Goal: Task Accomplishment & Management: Use online tool/utility

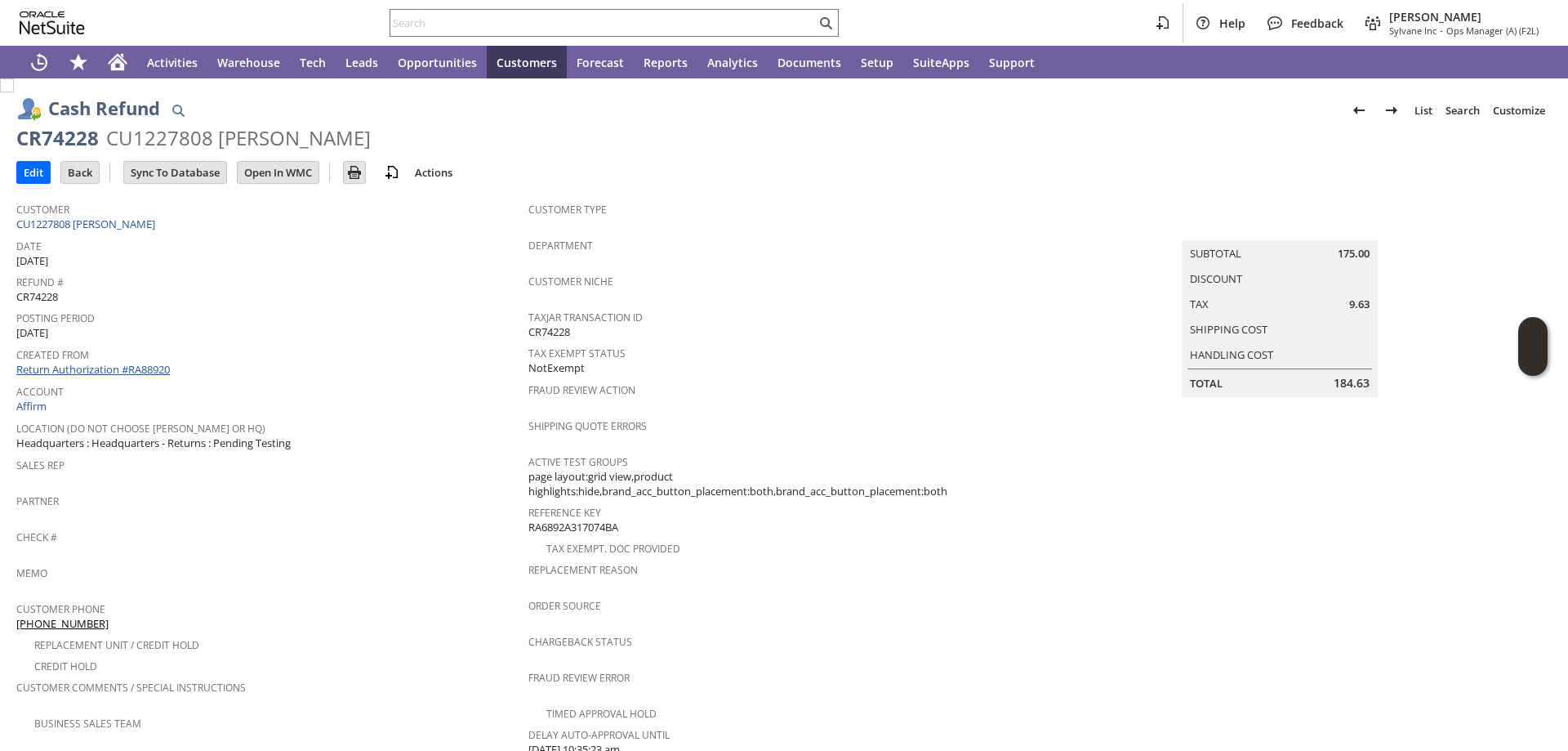
click at [126, 368] on link "Return Authorization #RA88920" at bounding box center [93, 369] width 153 height 15
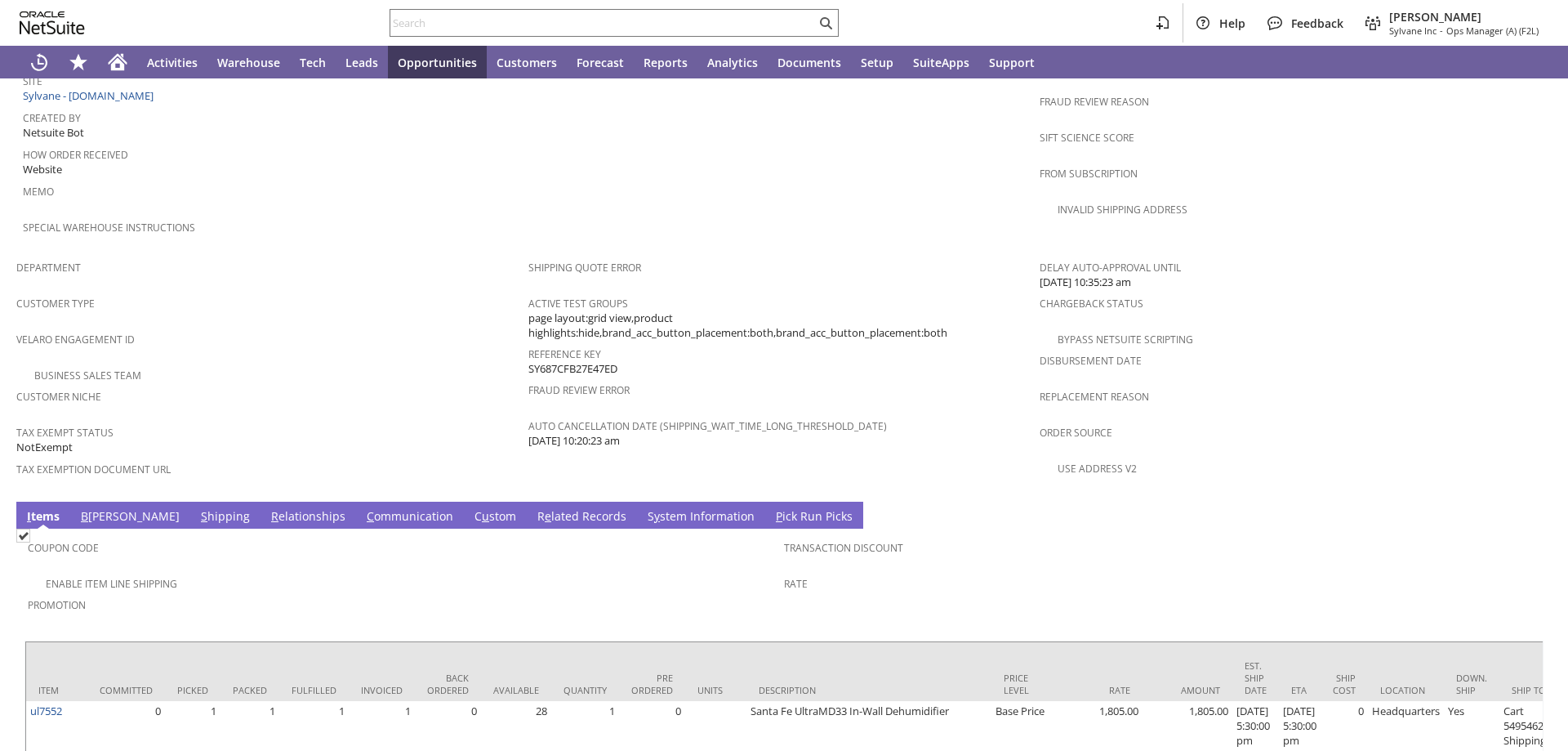
scroll to position [898, 0]
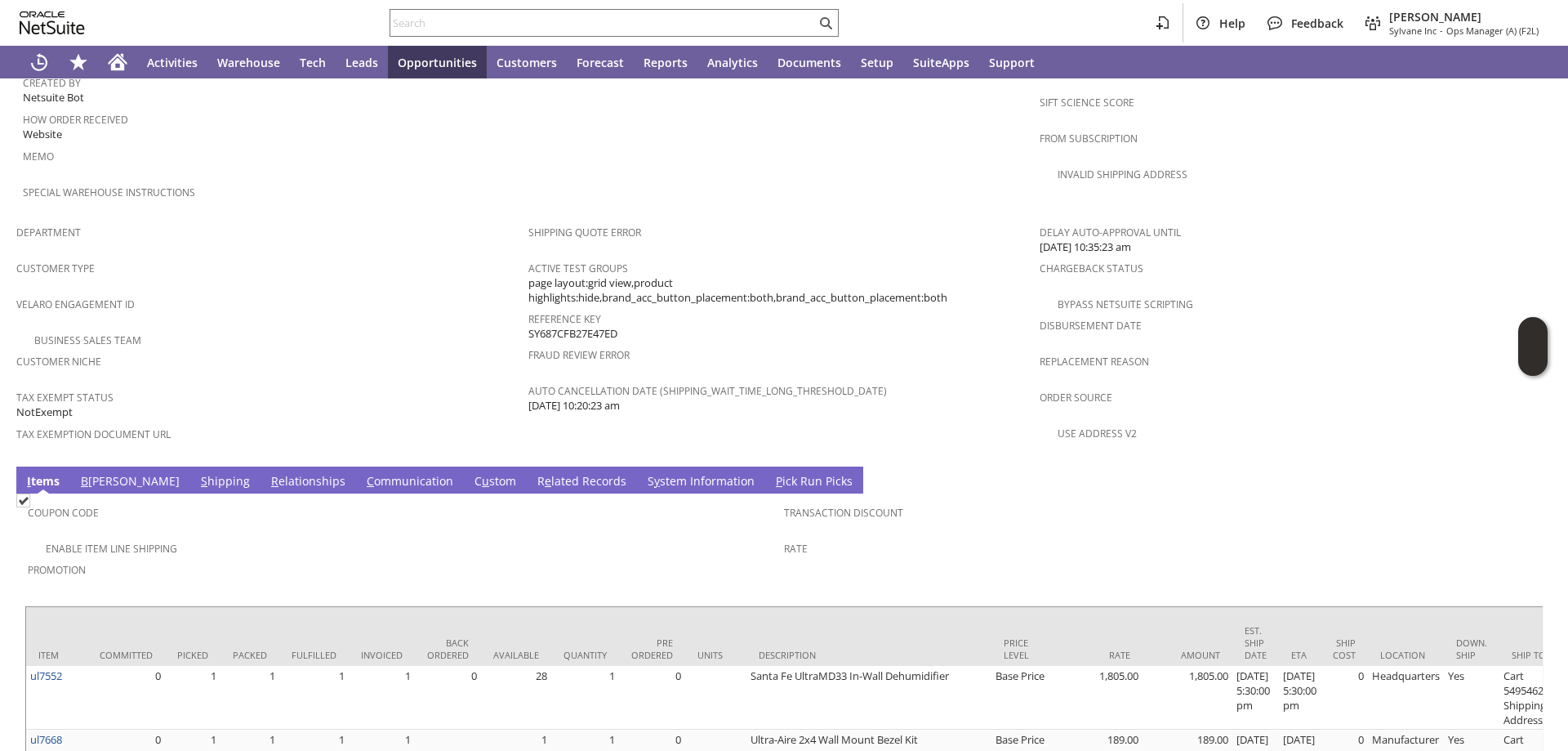
click at [93, 473] on link "B [PERSON_NAME]" at bounding box center [131, 482] width 107 height 18
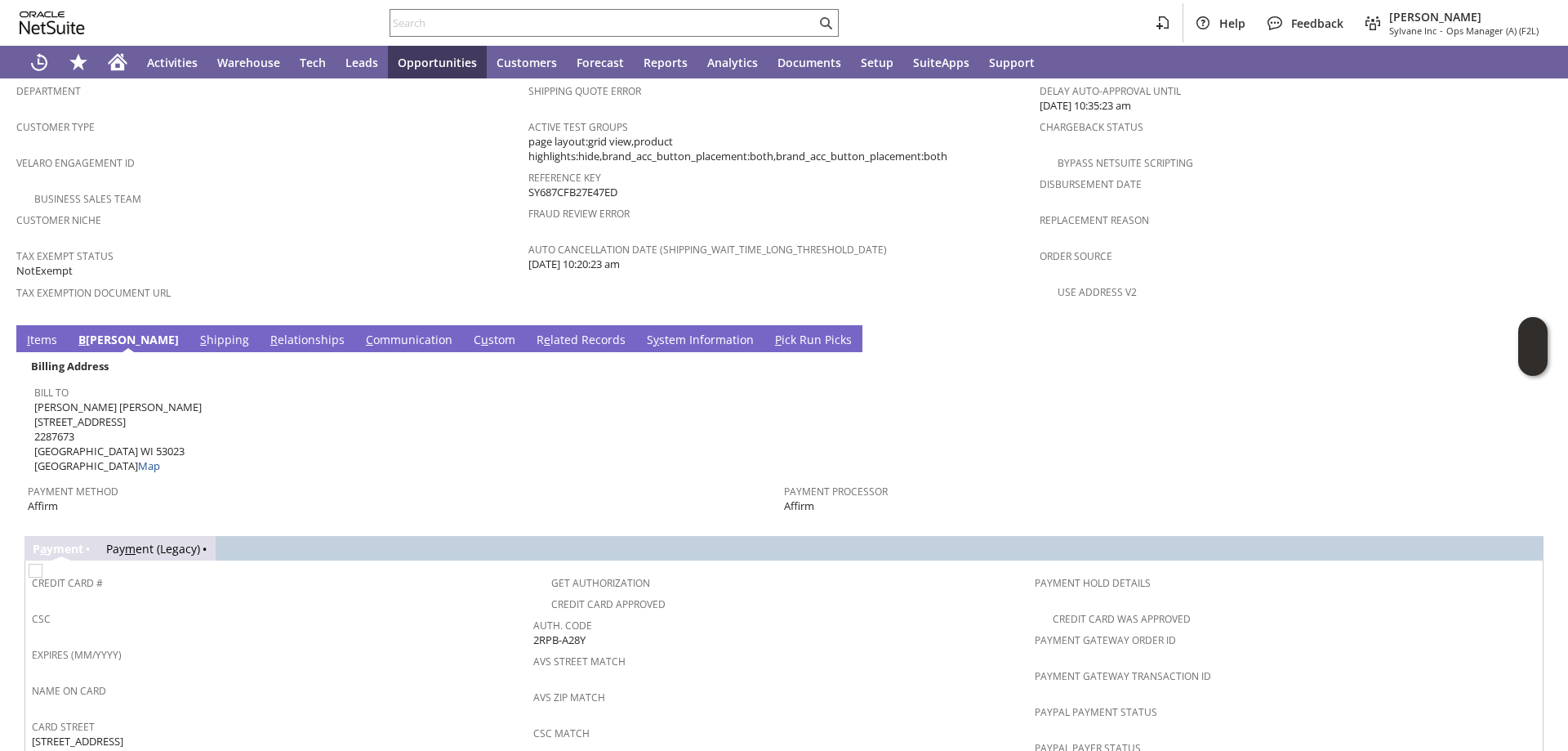
scroll to position [1062, 0]
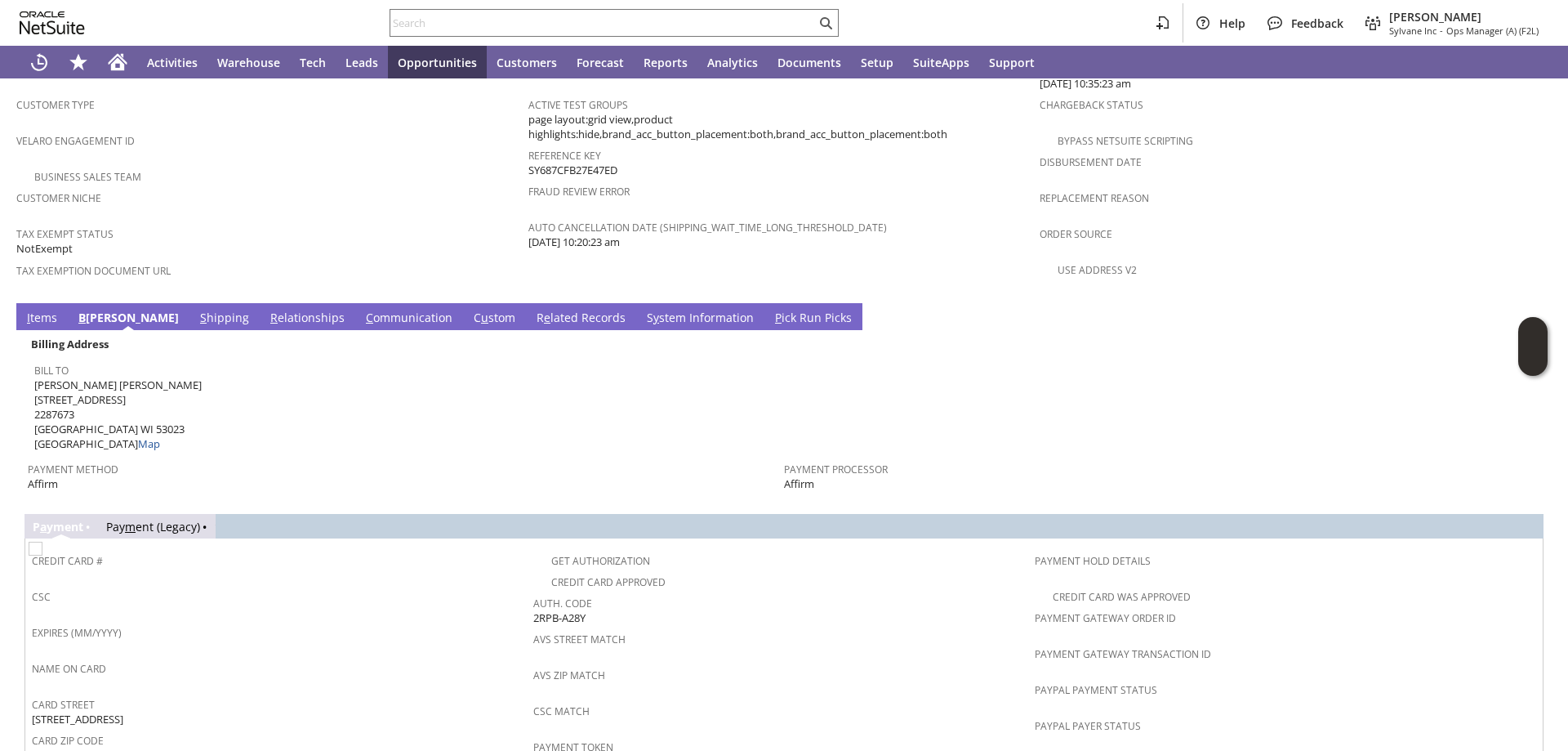
drag, startPoint x: 592, startPoint y: 581, endPoint x: 531, endPoint y: 576, distance: 61.2
click at [533, 591] on div "Auth. Code 2RPB-A28Y" at bounding box center [780, 608] width 493 height 35
copy span "2RPB-A28Y"
click at [463, 21] on input "text" at bounding box center [603, 22] width 426 height 20
paste input "S1346622"
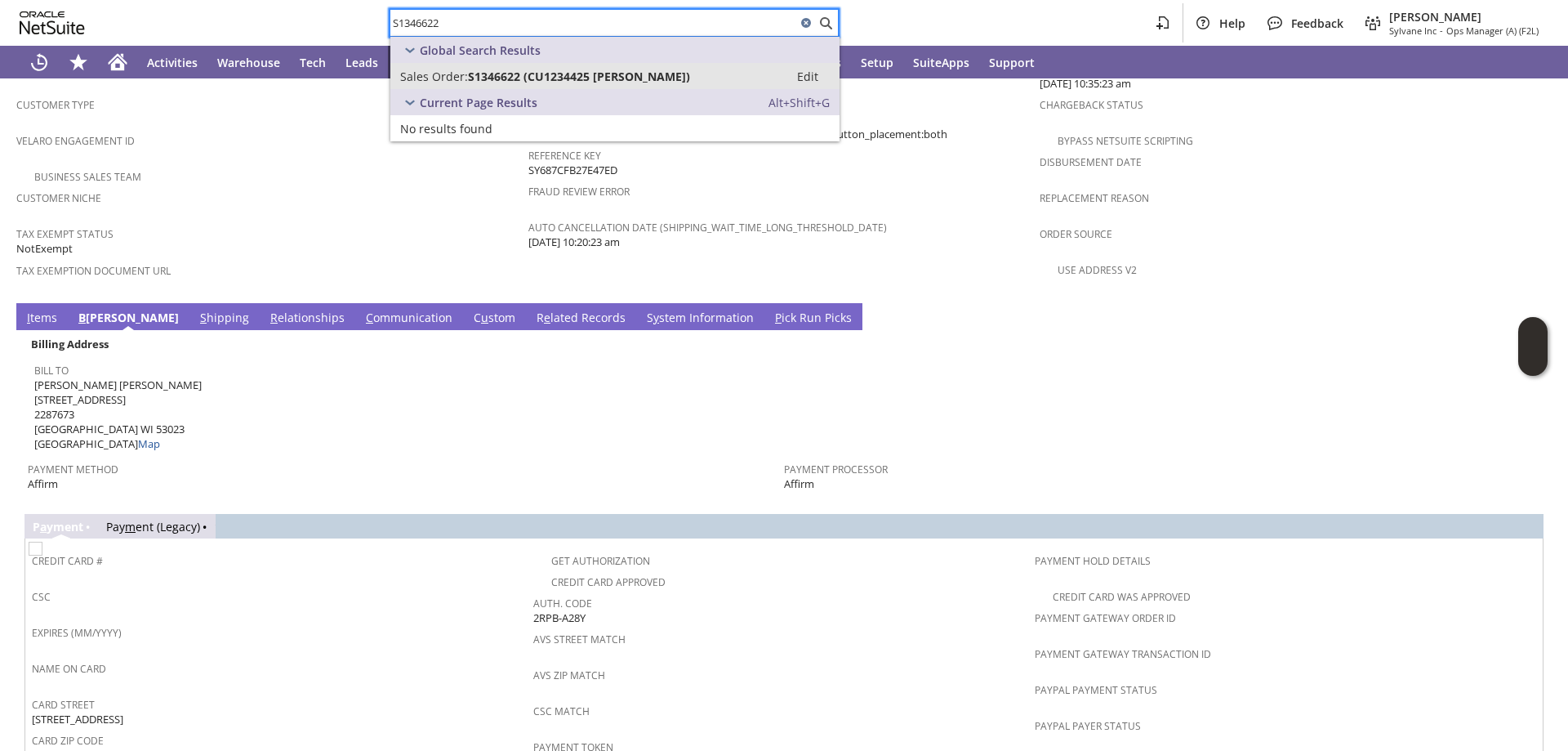
type input "S1346622"
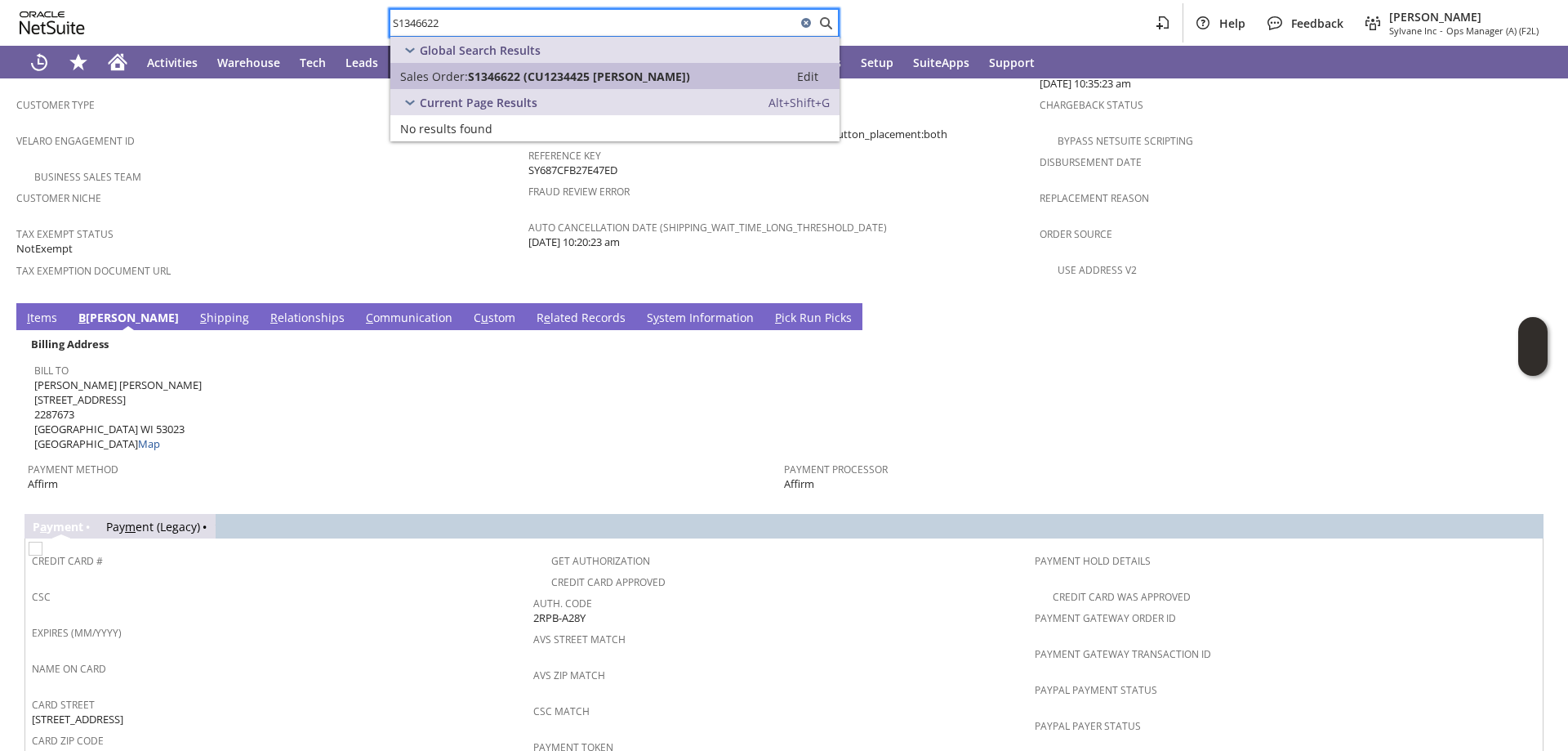
click at [500, 71] on span "S1346622 (CU1234425 INDULAL M NAGRECHA)" at bounding box center [579, 76] width 222 height 16
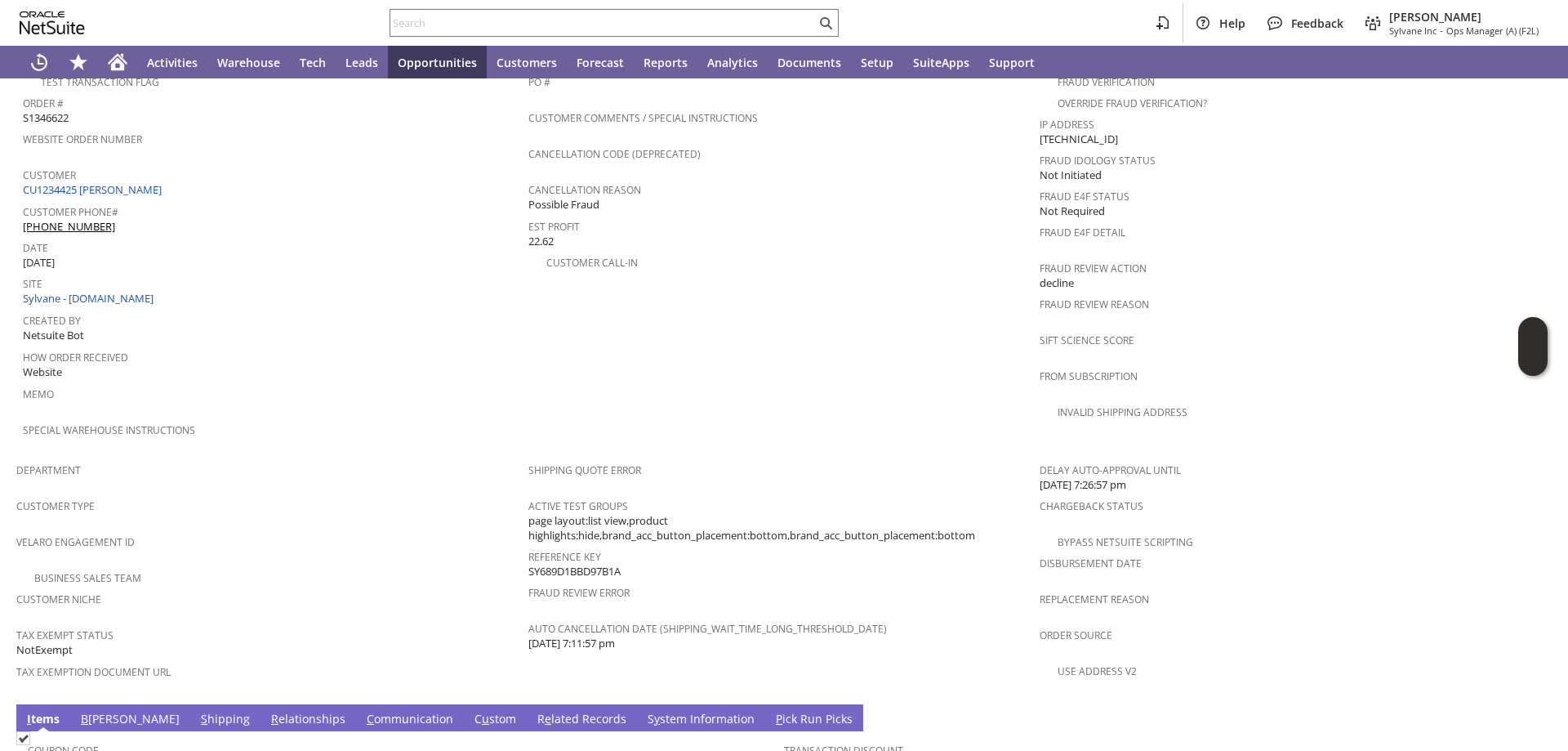
scroll to position [817, 0]
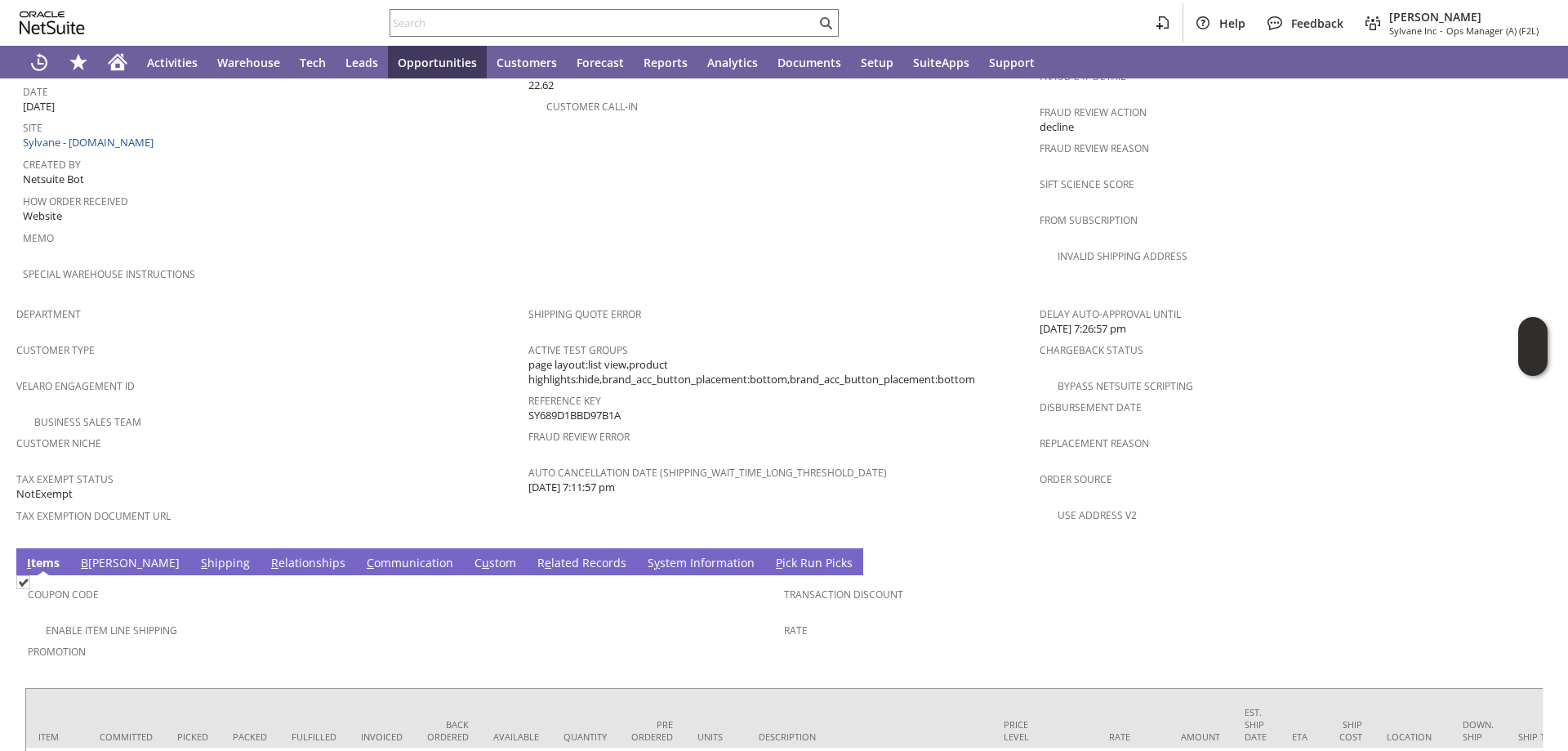
click at [95, 555] on link "B illing" at bounding box center [131, 563] width 107 height 18
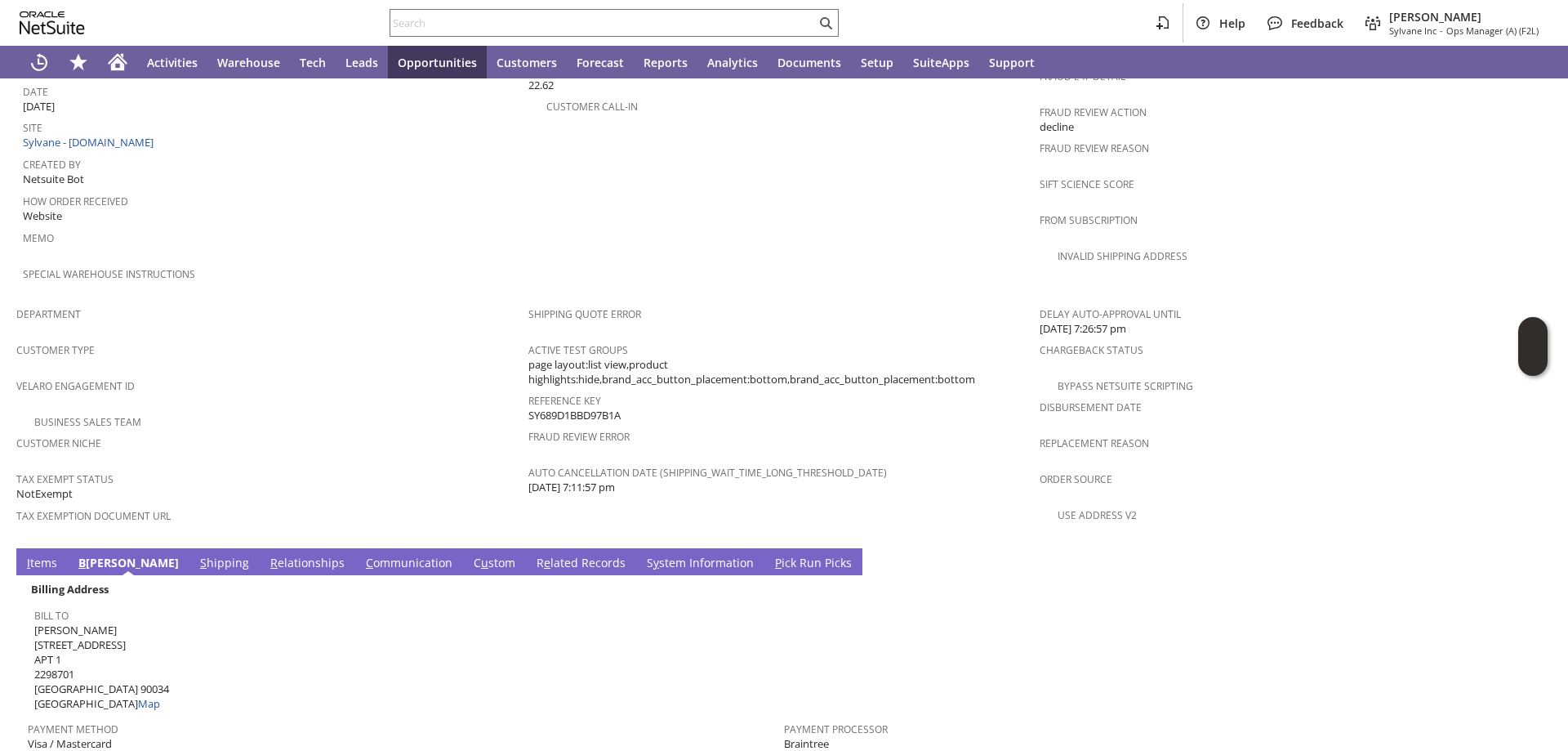
scroll to position [1144, 0]
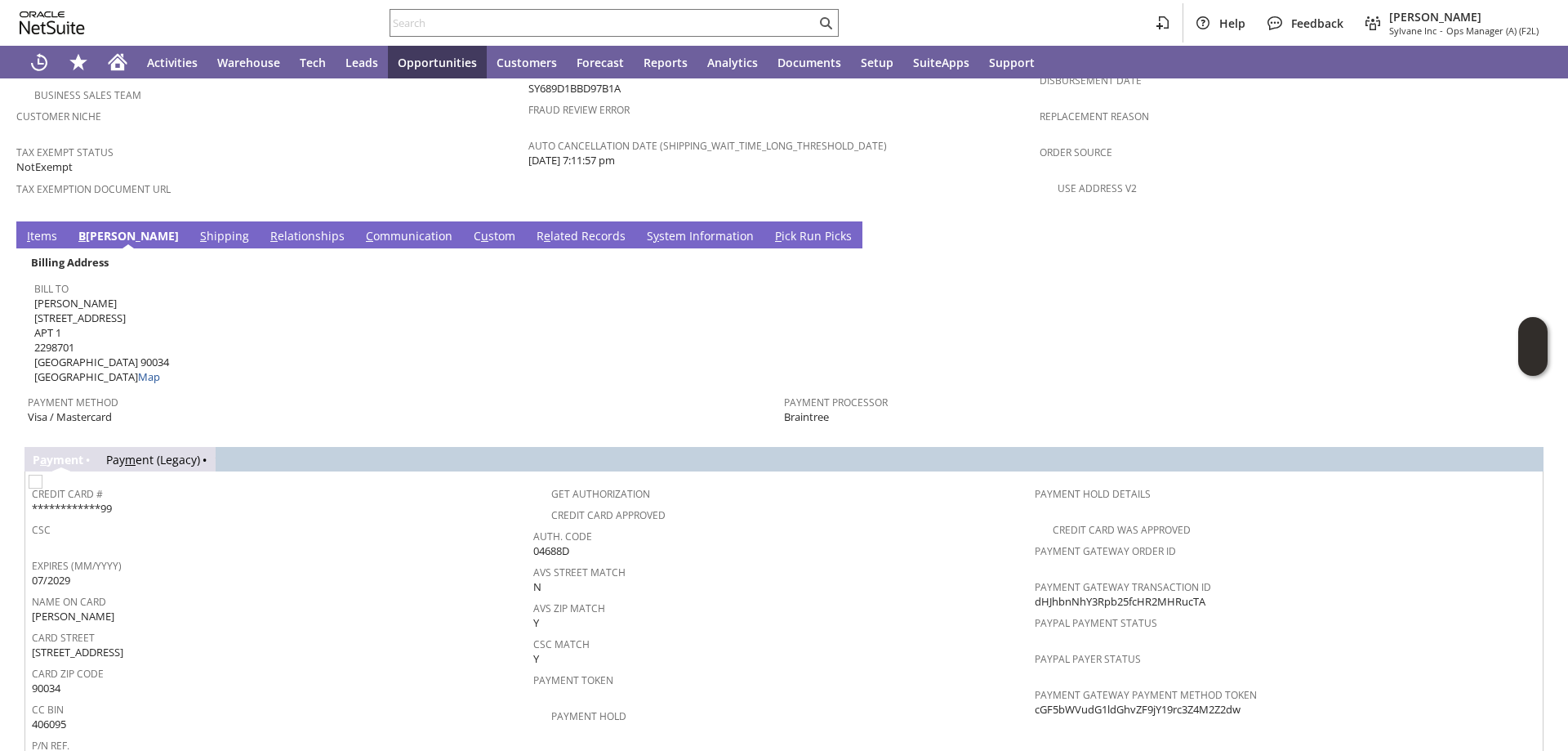
drag, startPoint x: 1211, startPoint y: 554, endPoint x: 1027, endPoint y: 562, distance: 184.2
click at [1035, 575] on div "Payment Gateway Transaction ID dHJhbnNhY3Rpb25fcHR2MHRucTA" at bounding box center [1282, 593] width 493 height 35
copy span "dHJhbnNhY3Rpb25fcHR2MHRucTA"
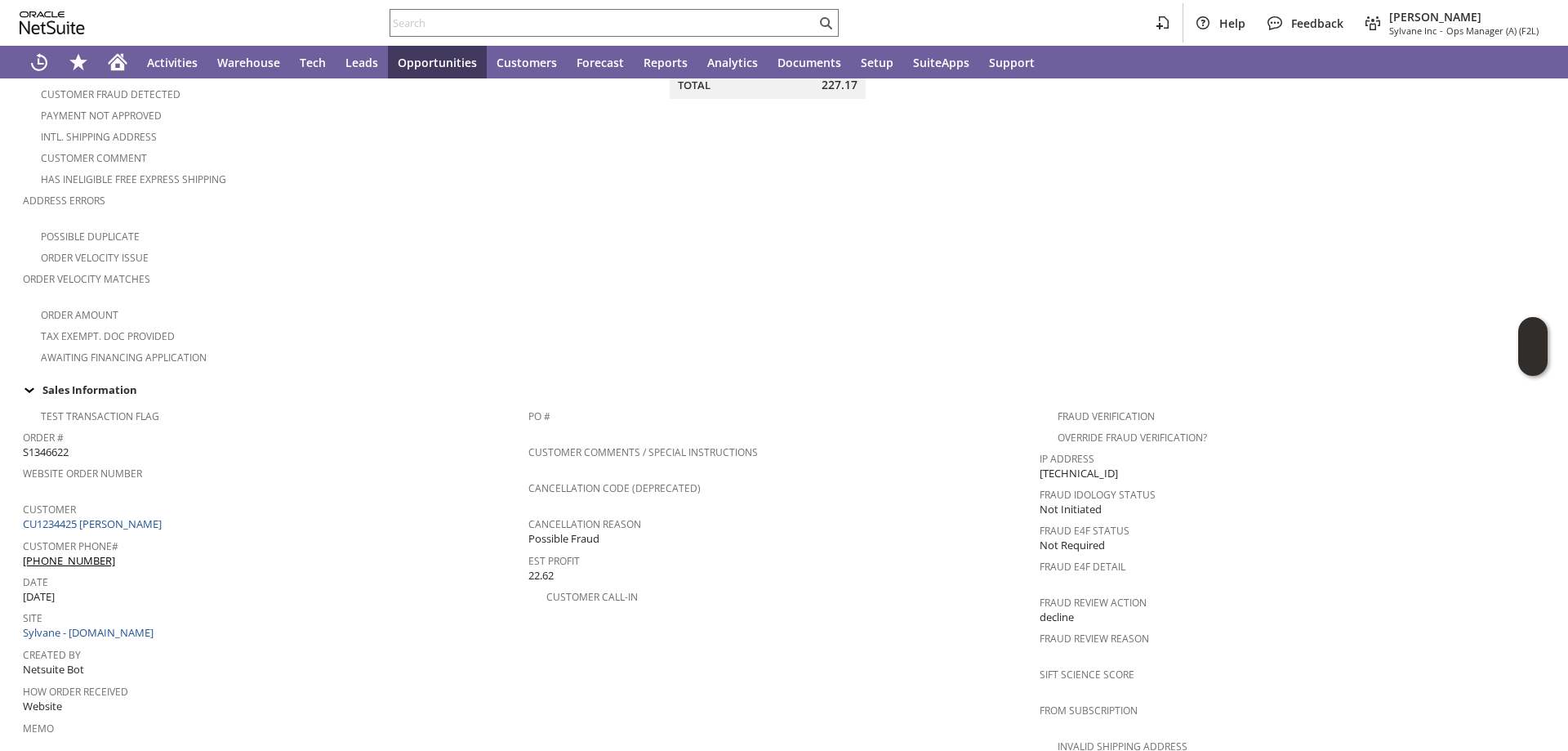
scroll to position [0, 0]
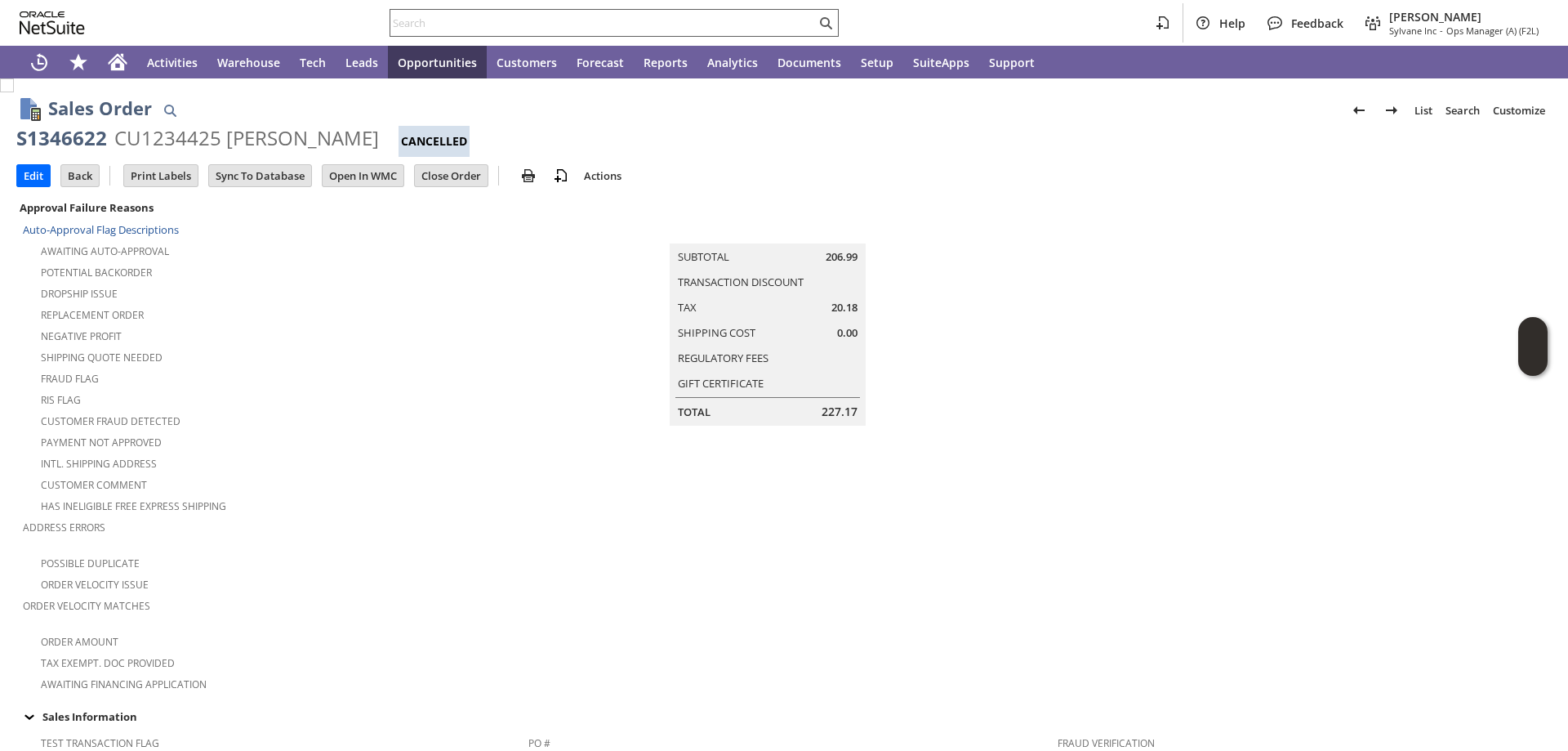
click at [497, 10] on div at bounding box center [614, 22] width 449 height 28
click at [492, 18] on input "text" at bounding box center [603, 22] width 426 height 20
paste input "47QDCC25MD8YP"
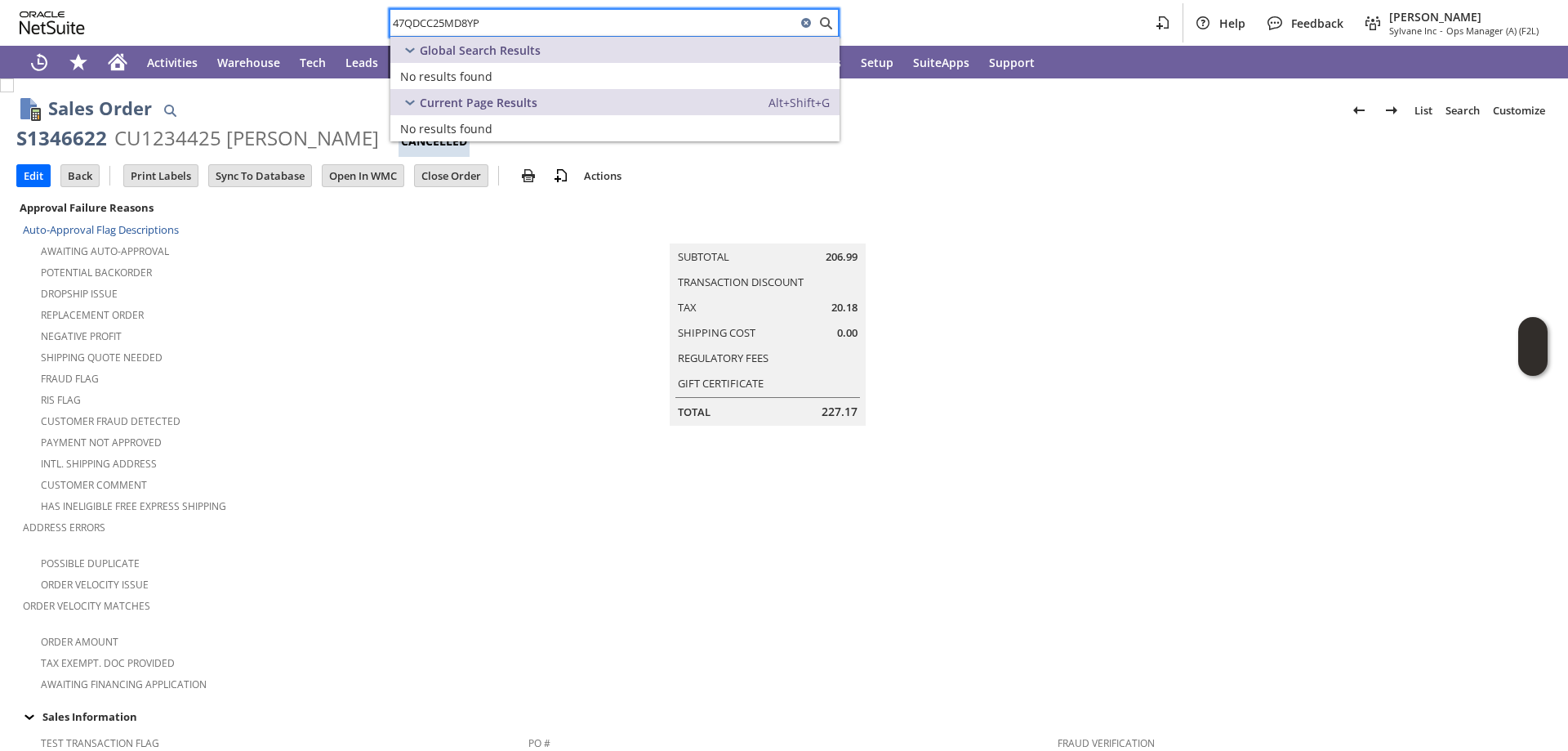
drag, startPoint x: 491, startPoint y: 25, endPoint x: 350, endPoint y: 21, distance: 141.1
click at [375, 20] on div "47QDCC25MD8YP Help Feedback Angela Gruchala Sylvane Inc - Ops Manager (A) (F2L)" at bounding box center [784, 22] width 1568 height 46
click at [364, 21] on div "47QDCC25MD8YP Help Feedback Angela Gruchala Sylvane Inc - Ops Manager (A) (F2L)" at bounding box center [784, 22] width 1568 height 46
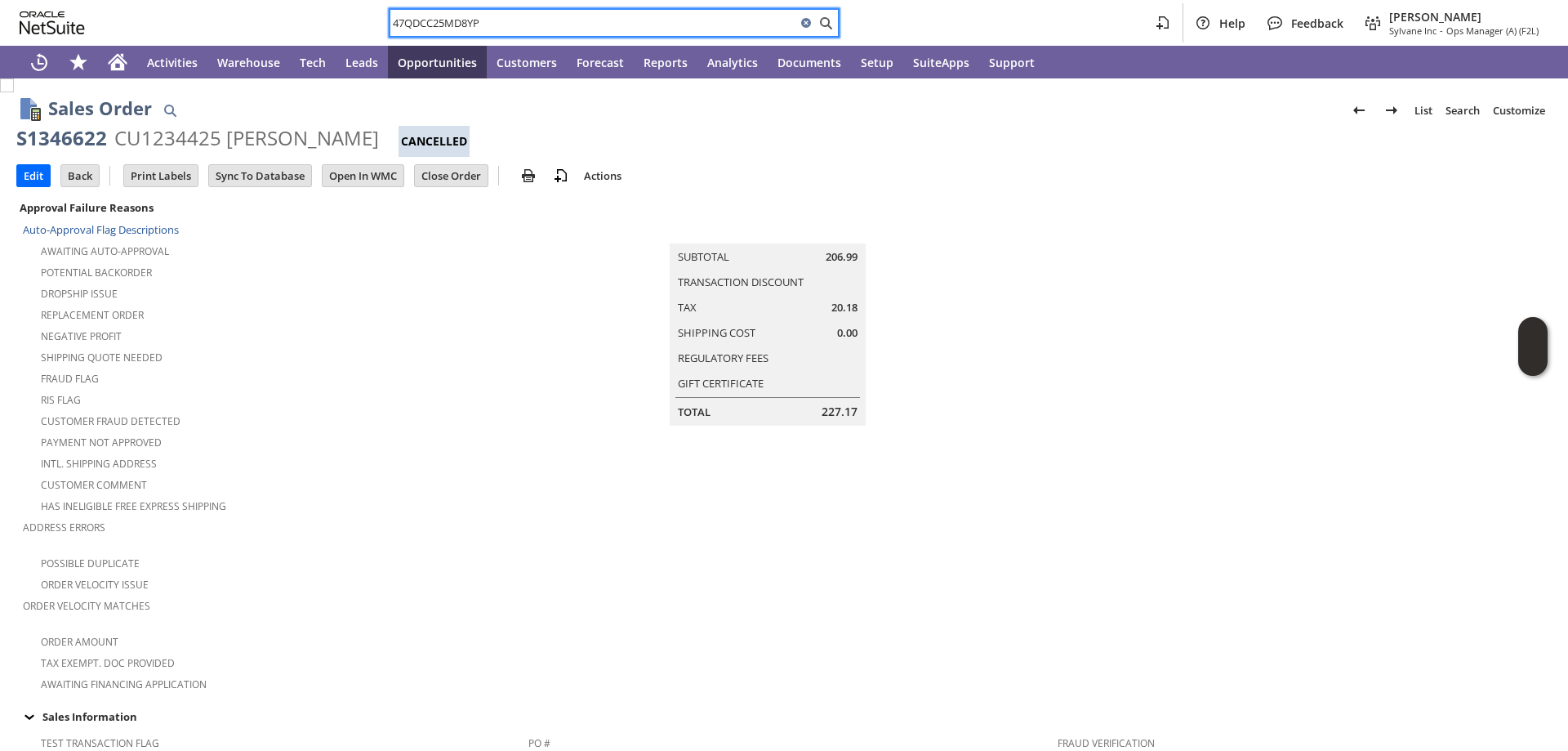
paste input "0RD"
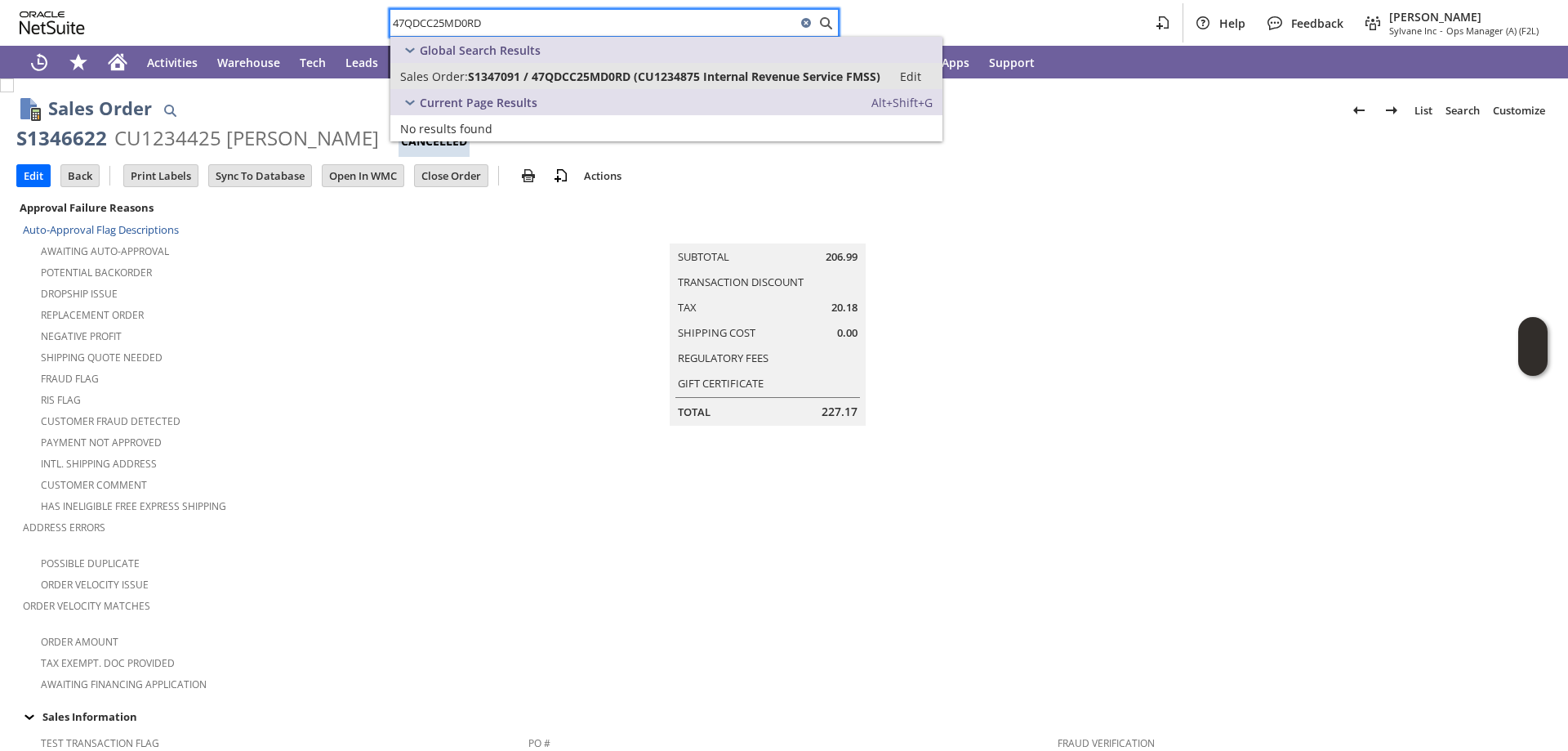
type input "47QDCC25MD0RD"
click at [501, 80] on span "S1347091 / 47QDCC25MD0RD (CU1234875 Internal Revenue Service FMSS)" at bounding box center [674, 76] width 413 height 16
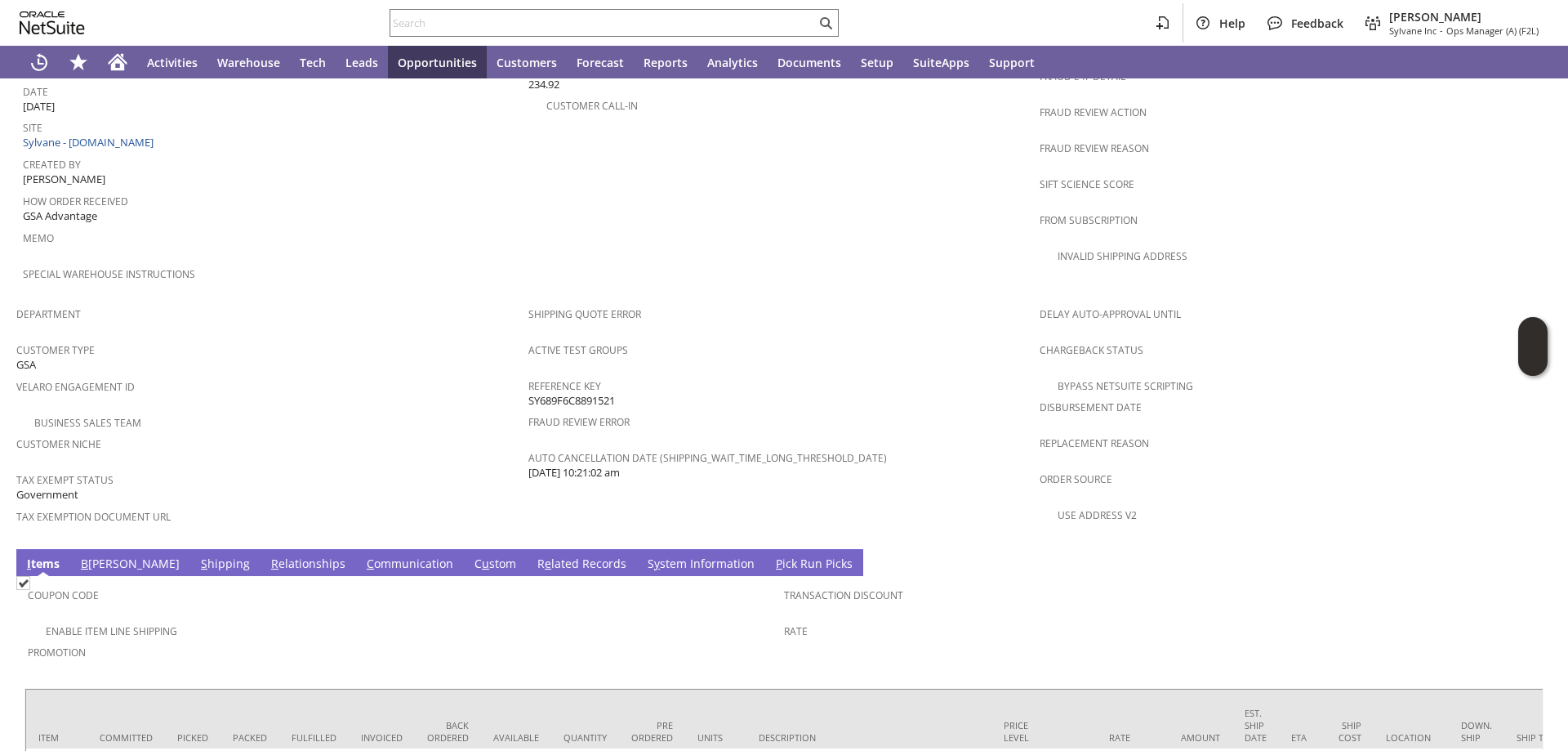
scroll to position [956, 0]
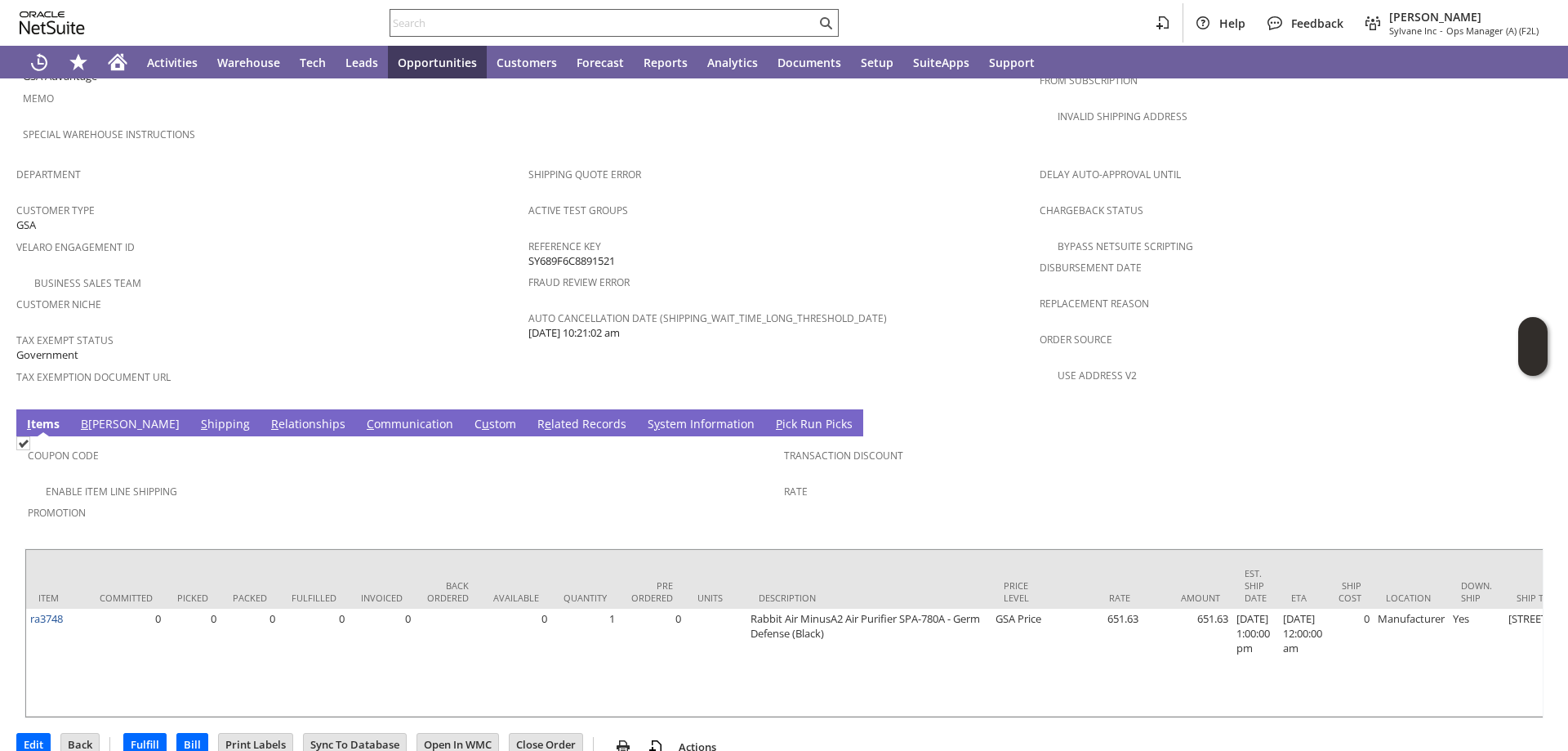
click at [406, 22] on input "text" at bounding box center [603, 22] width 426 height 20
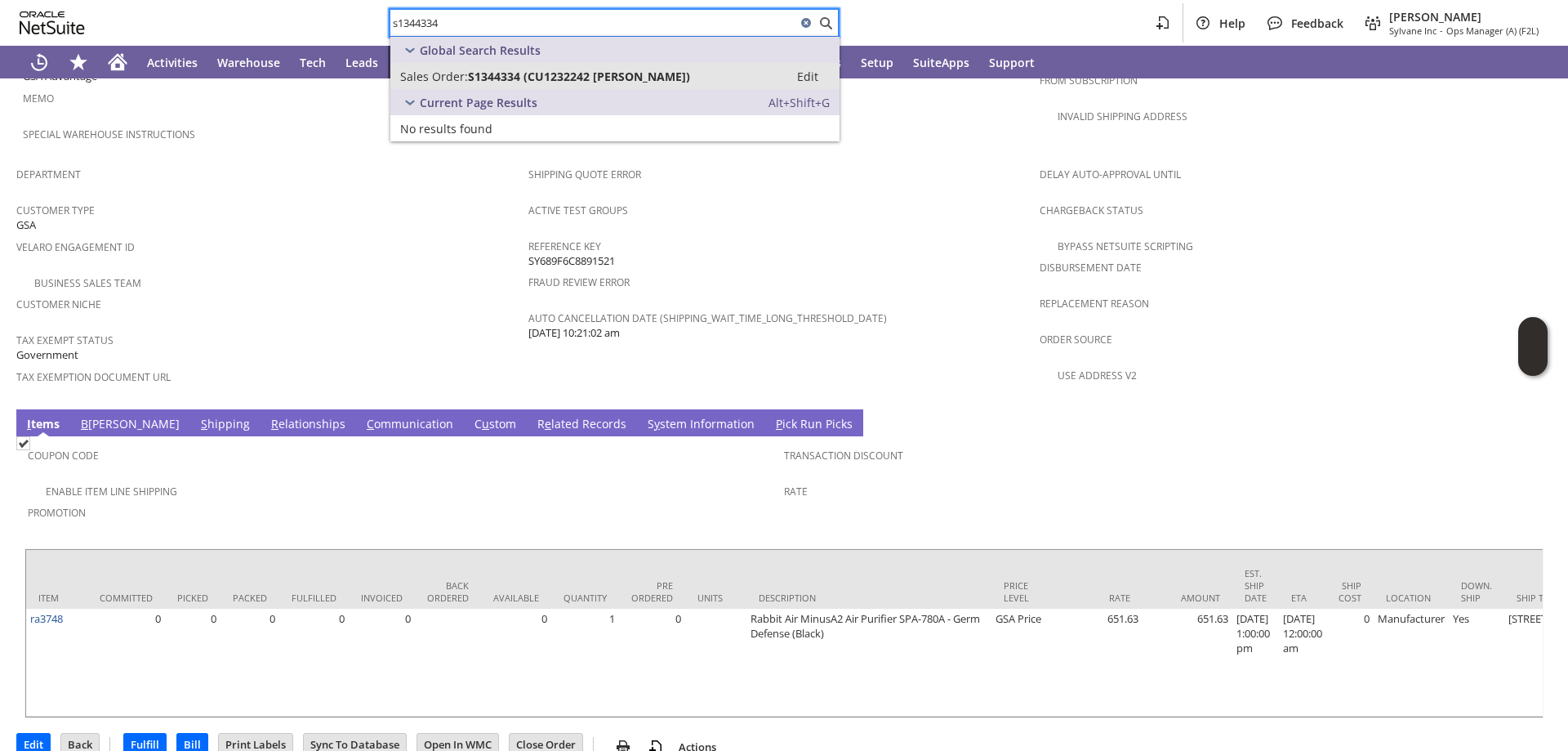
type input "s1344334"
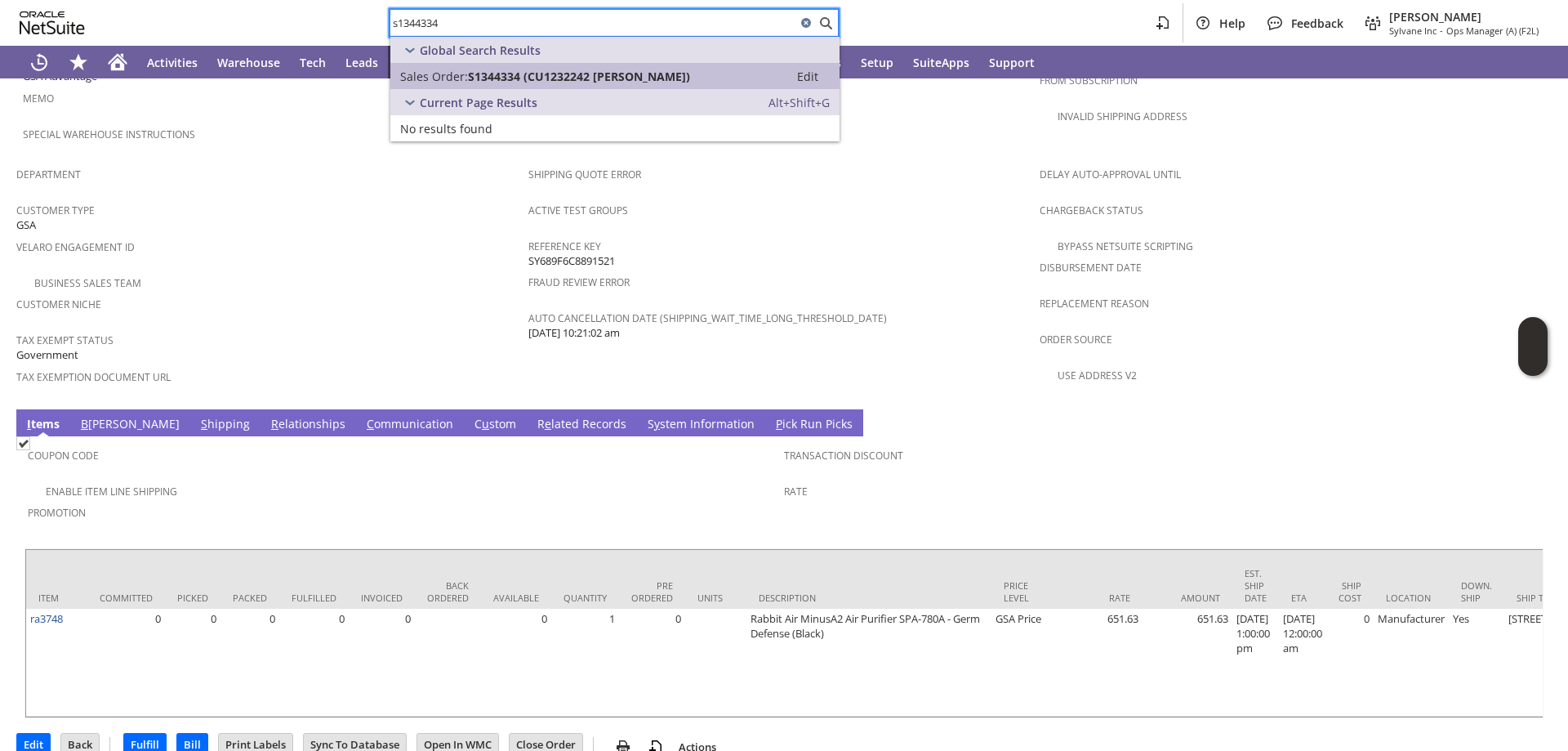
click at [453, 78] on span "Sales Order:" at bounding box center [434, 76] width 67 height 16
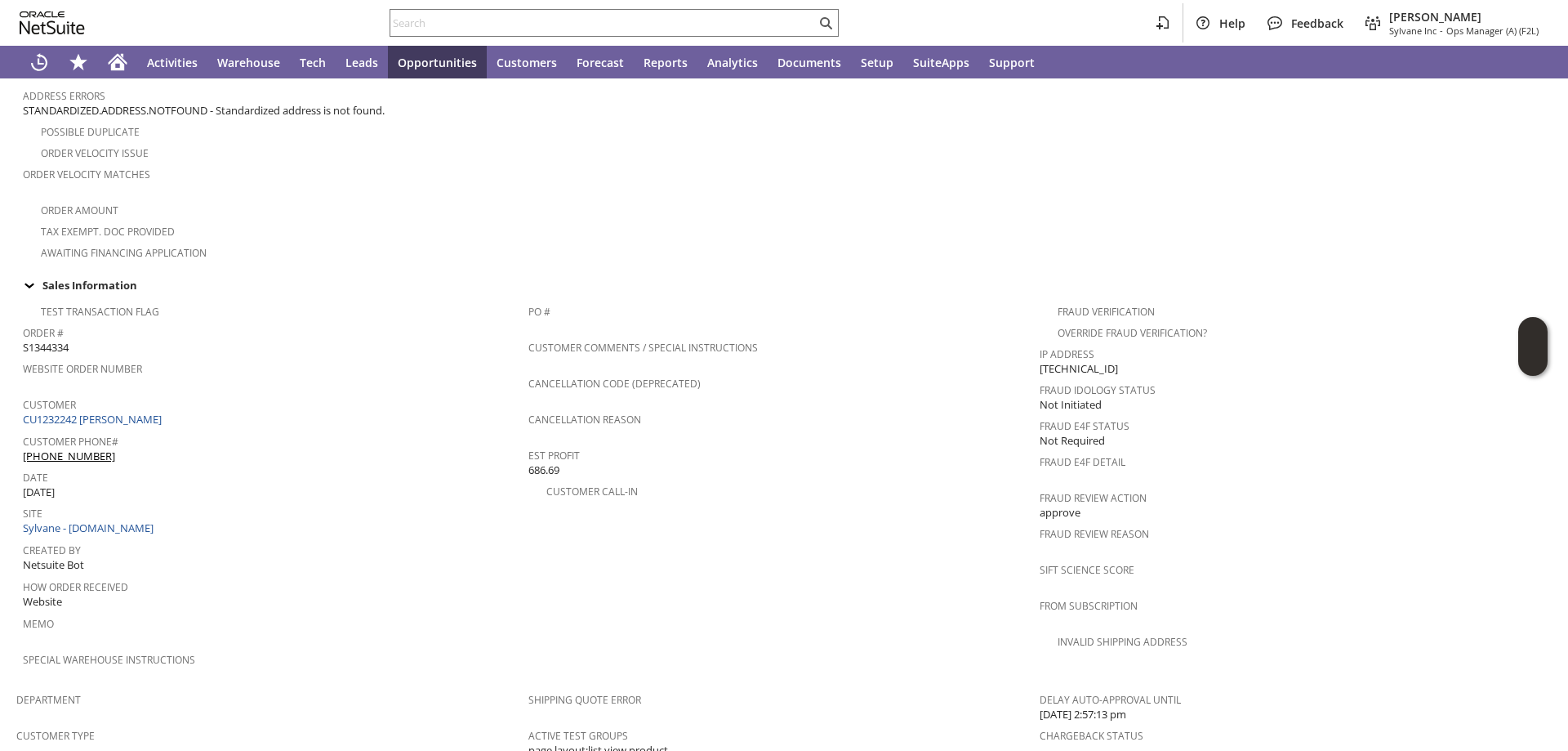
scroll to position [356, 0]
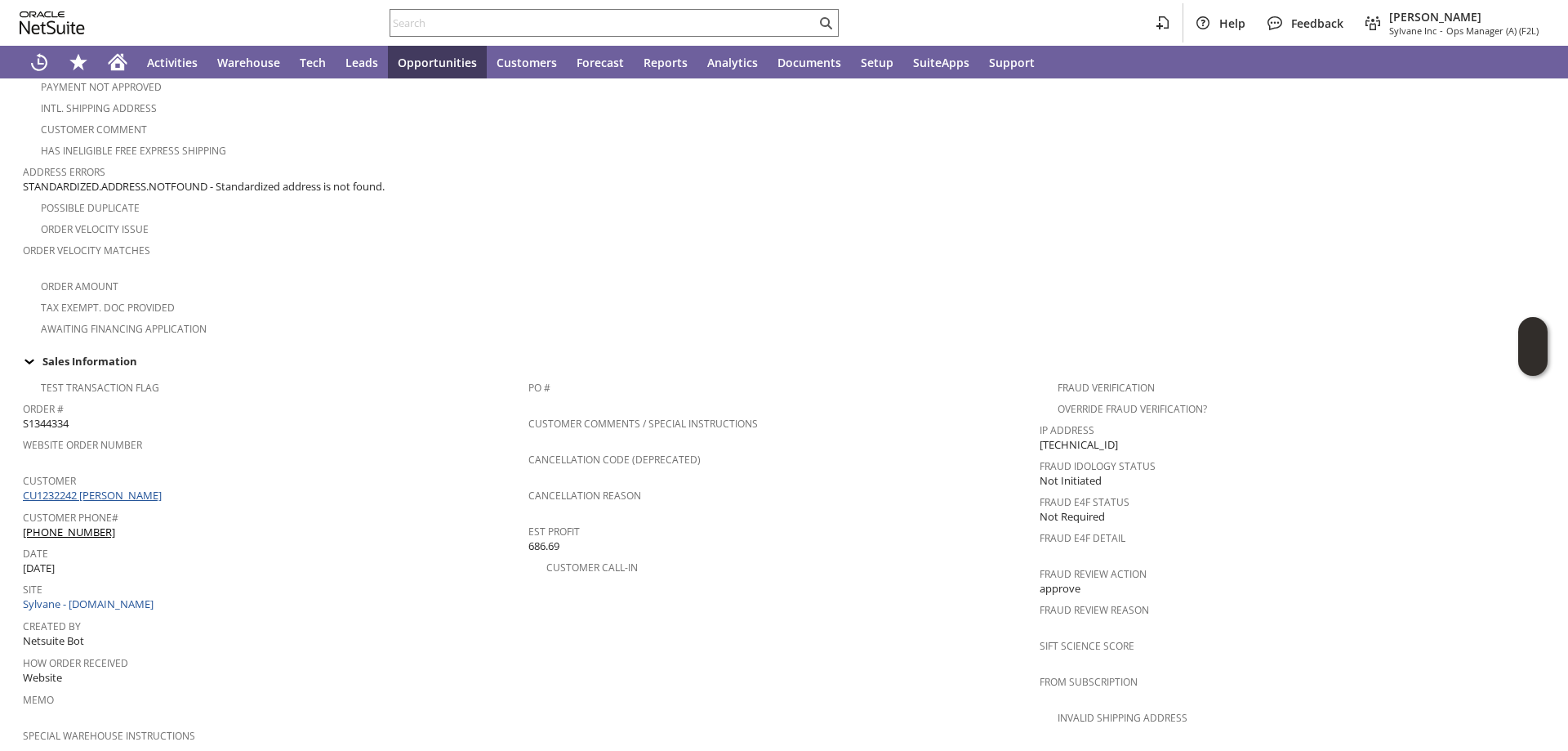
click at [114, 488] on link "CU1232242 [PERSON_NAME]" at bounding box center [93, 495] width 143 height 15
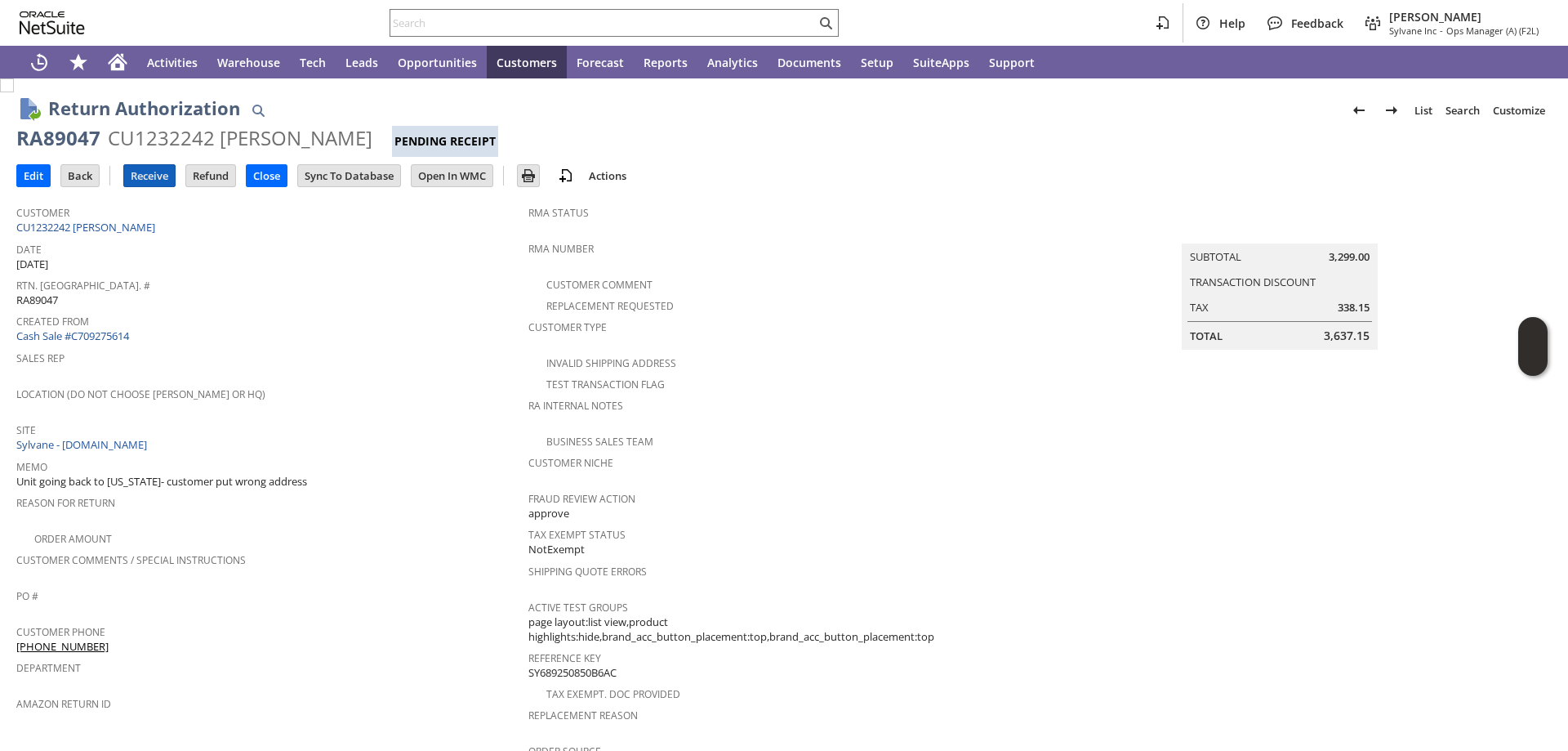
click at [149, 179] on input "Receive" at bounding box center [149, 176] width 51 height 22
click at [520, 16] on input "text" at bounding box center [603, 22] width 426 height 20
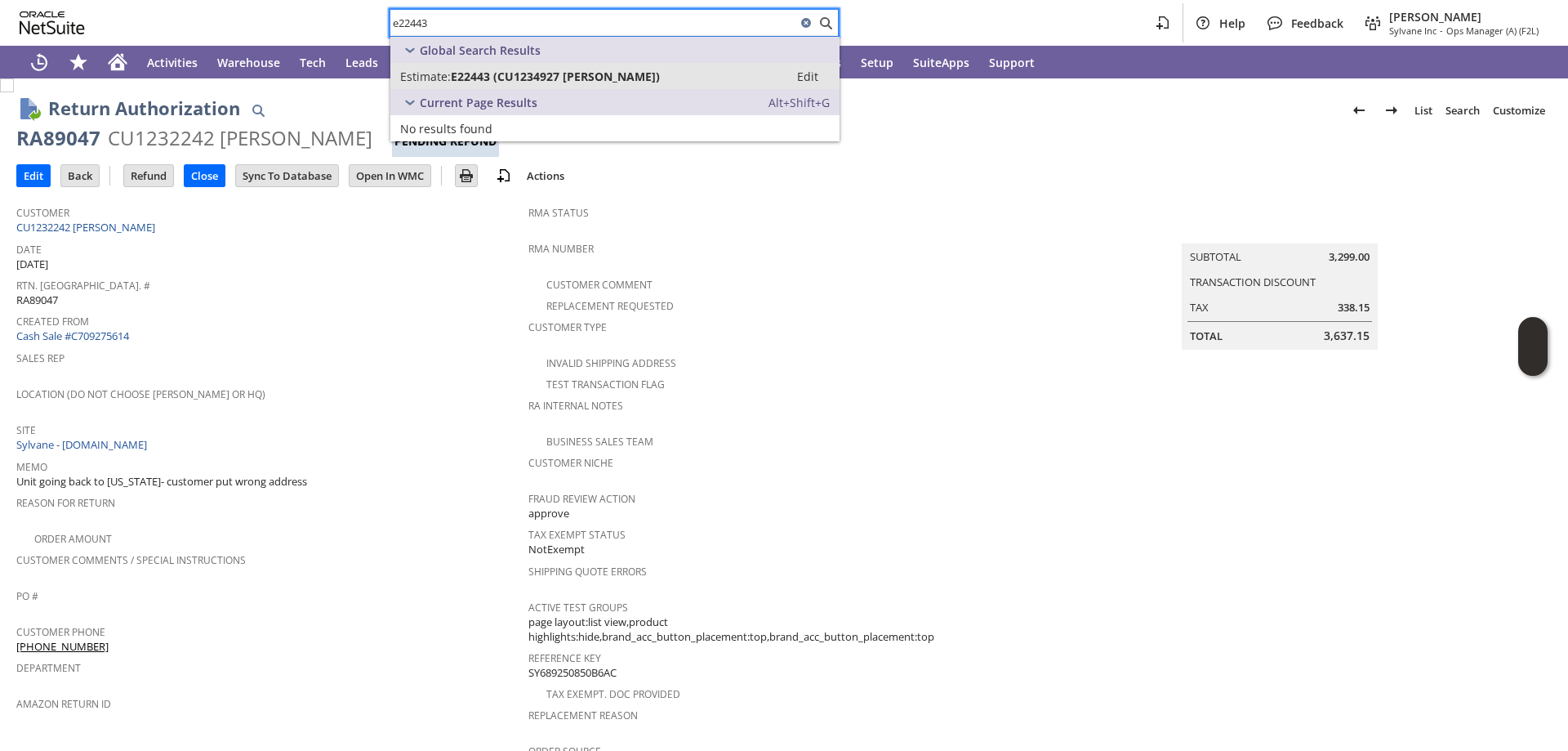
type input "e22443"
click at [549, 76] on span "E22443 (CU1234927 Itai Friendinger)" at bounding box center [556, 76] width 209 height 16
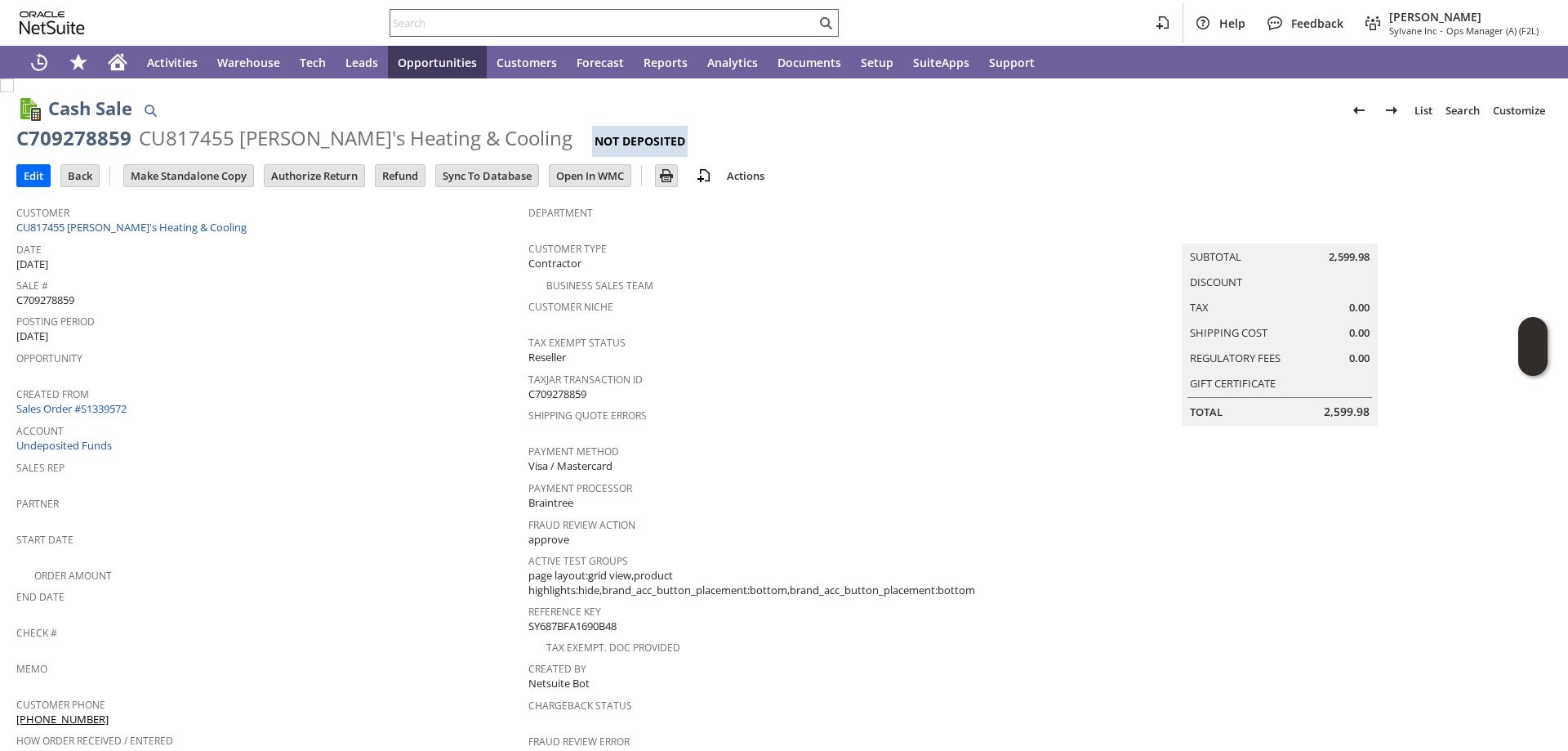
click at [434, 27] on input "text" at bounding box center [603, 22] width 426 height 20
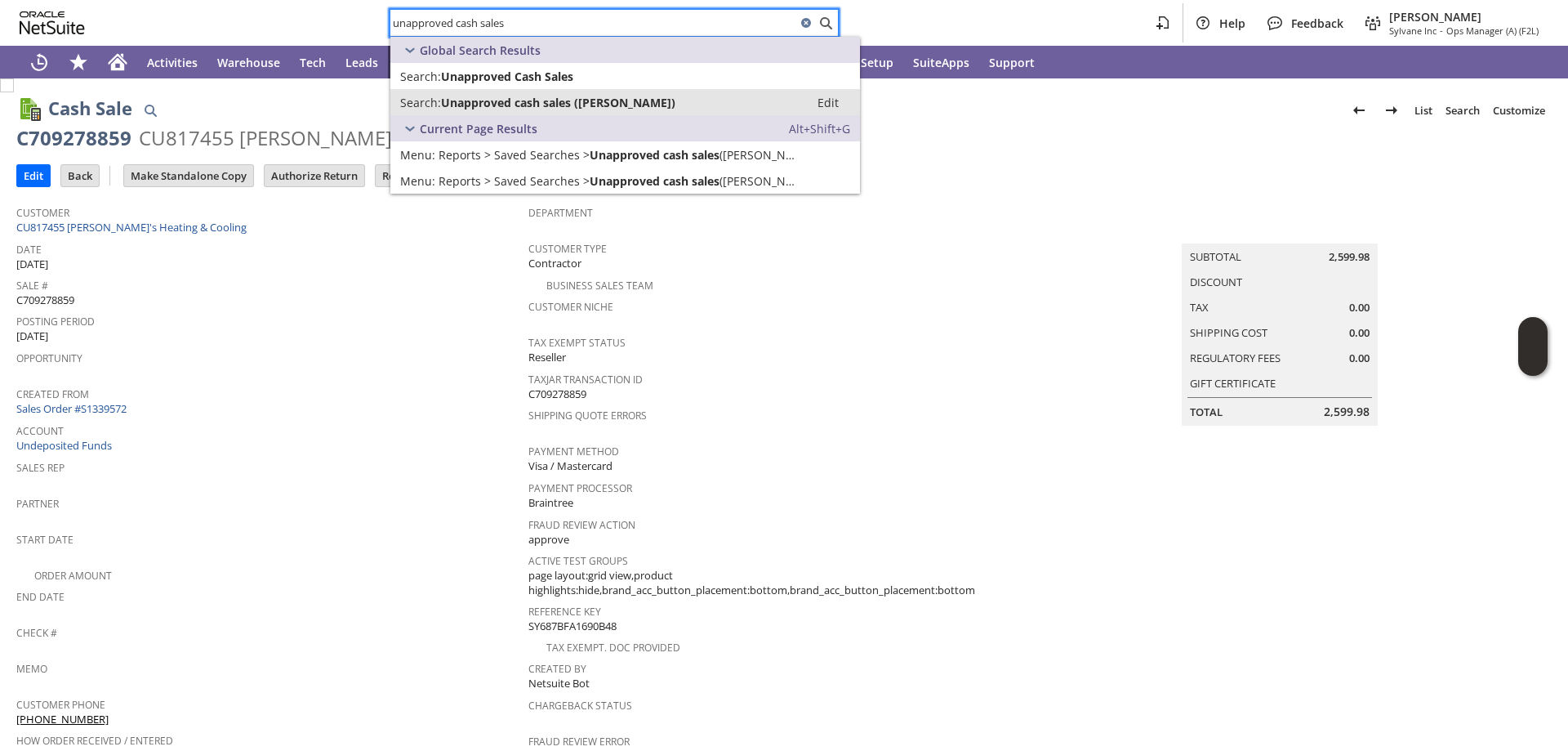
type input "unapproved cash sales"
click at [482, 104] on span "Unapproved cash sales (Angela)" at bounding box center [558, 103] width 235 height 16
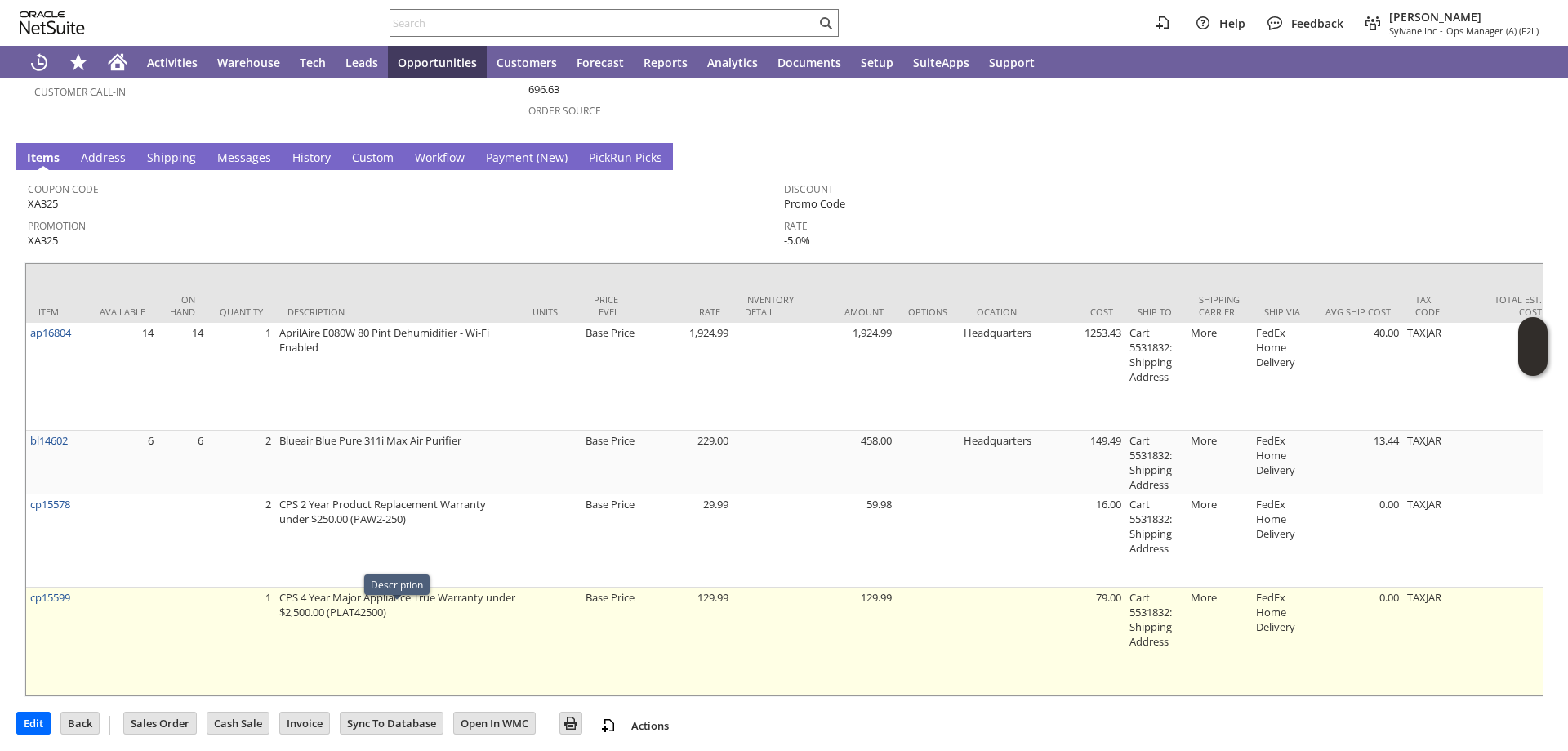
scroll to position [213, 0]
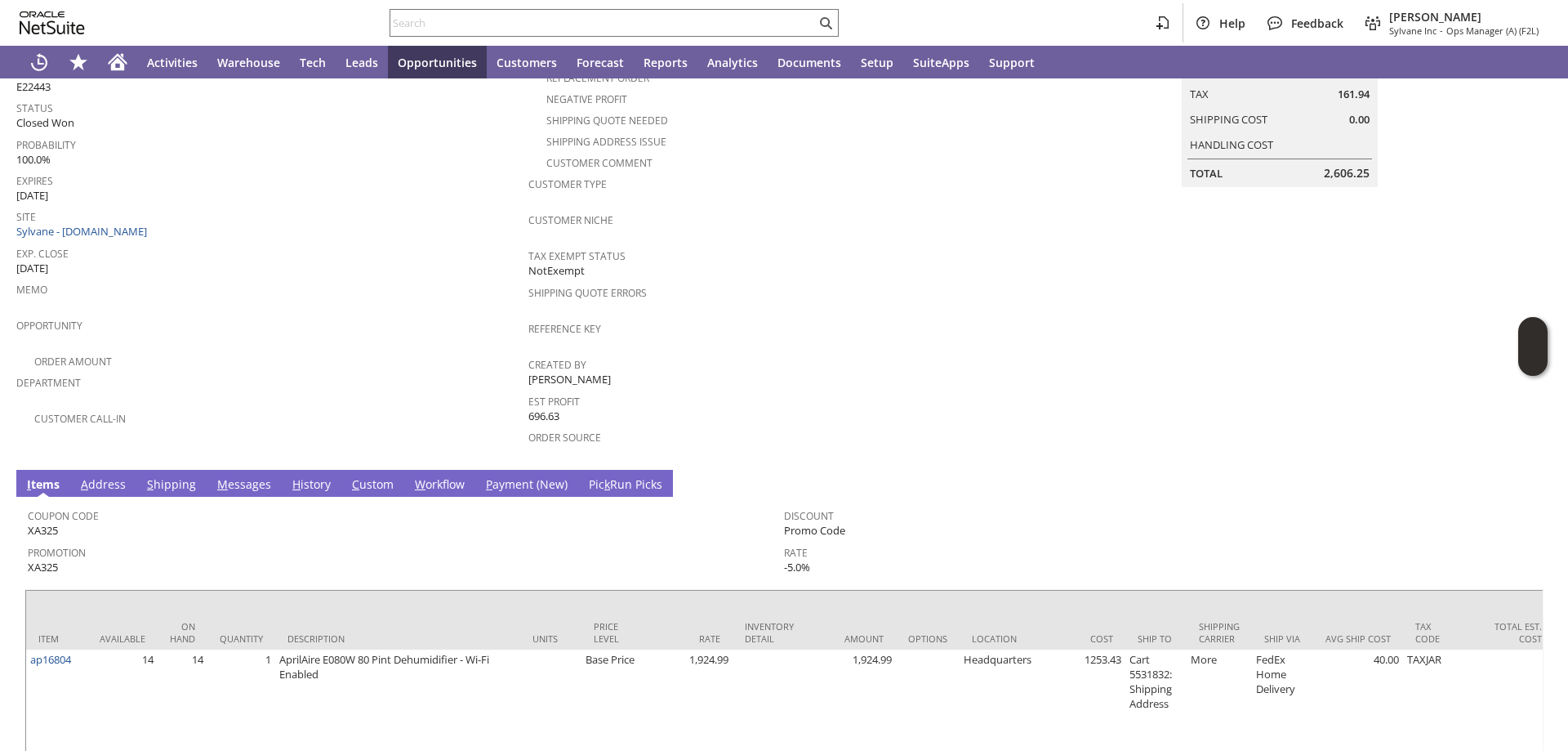
click at [299, 476] on link "H istory" at bounding box center [312, 485] width 47 height 18
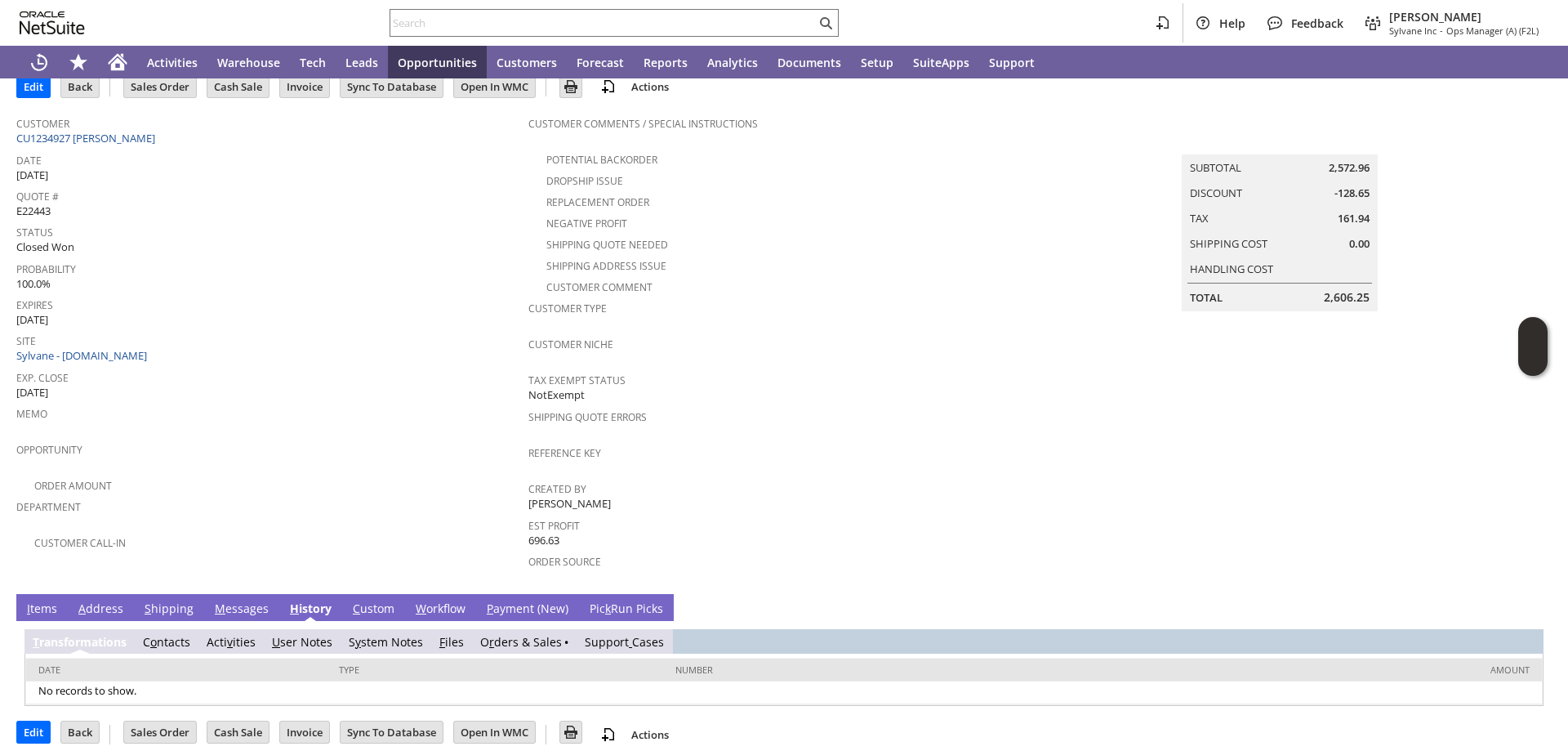
click at [527, 634] on link "O r ders & Sales" at bounding box center [521, 642] width 81 height 16
click at [527, 634] on link "O r ders & Sales" at bounding box center [528, 642] width 81 height 16
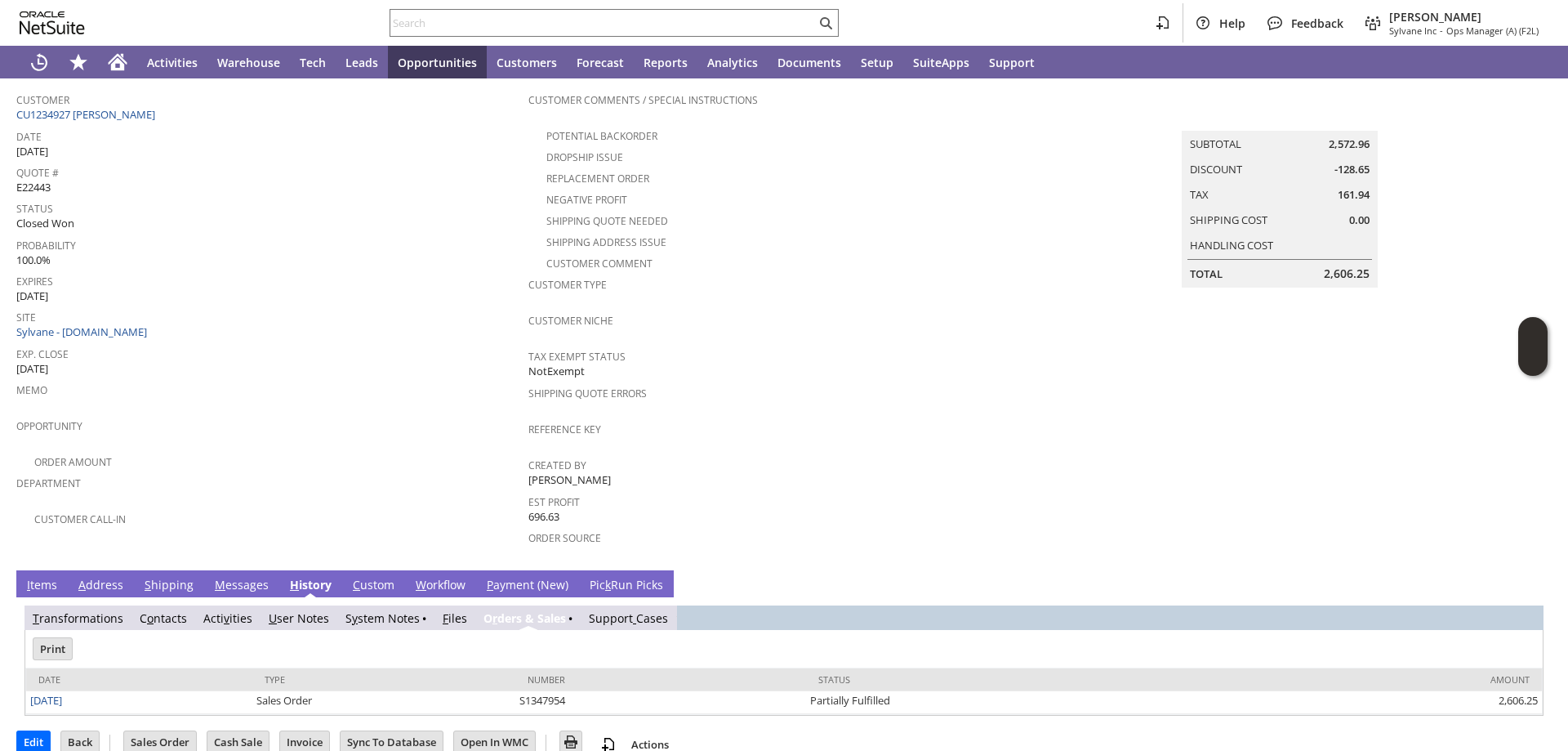
scroll to position [123, 0]
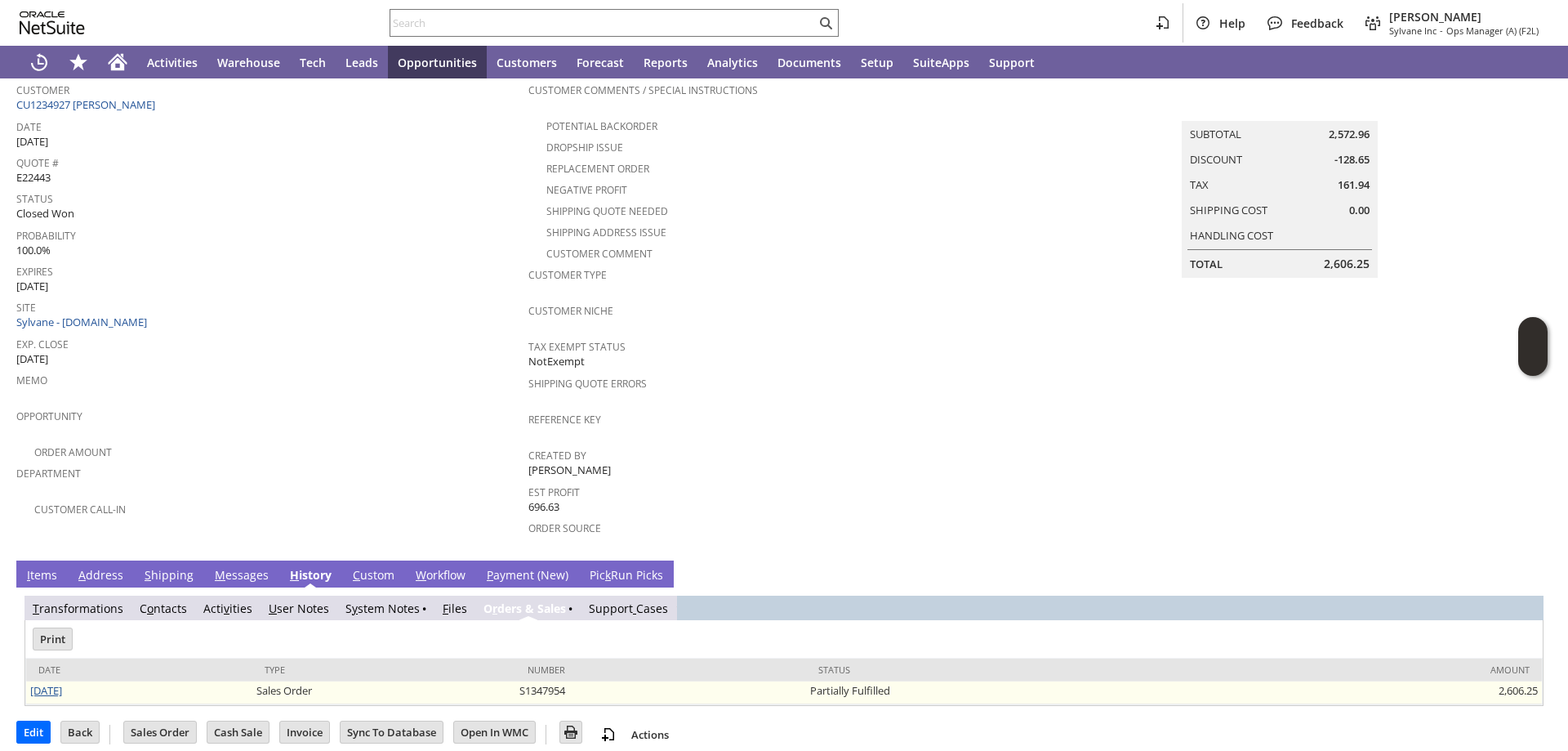
click at [53, 683] on link "8/19/2025" at bounding box center [46, 690] width 32 height 15
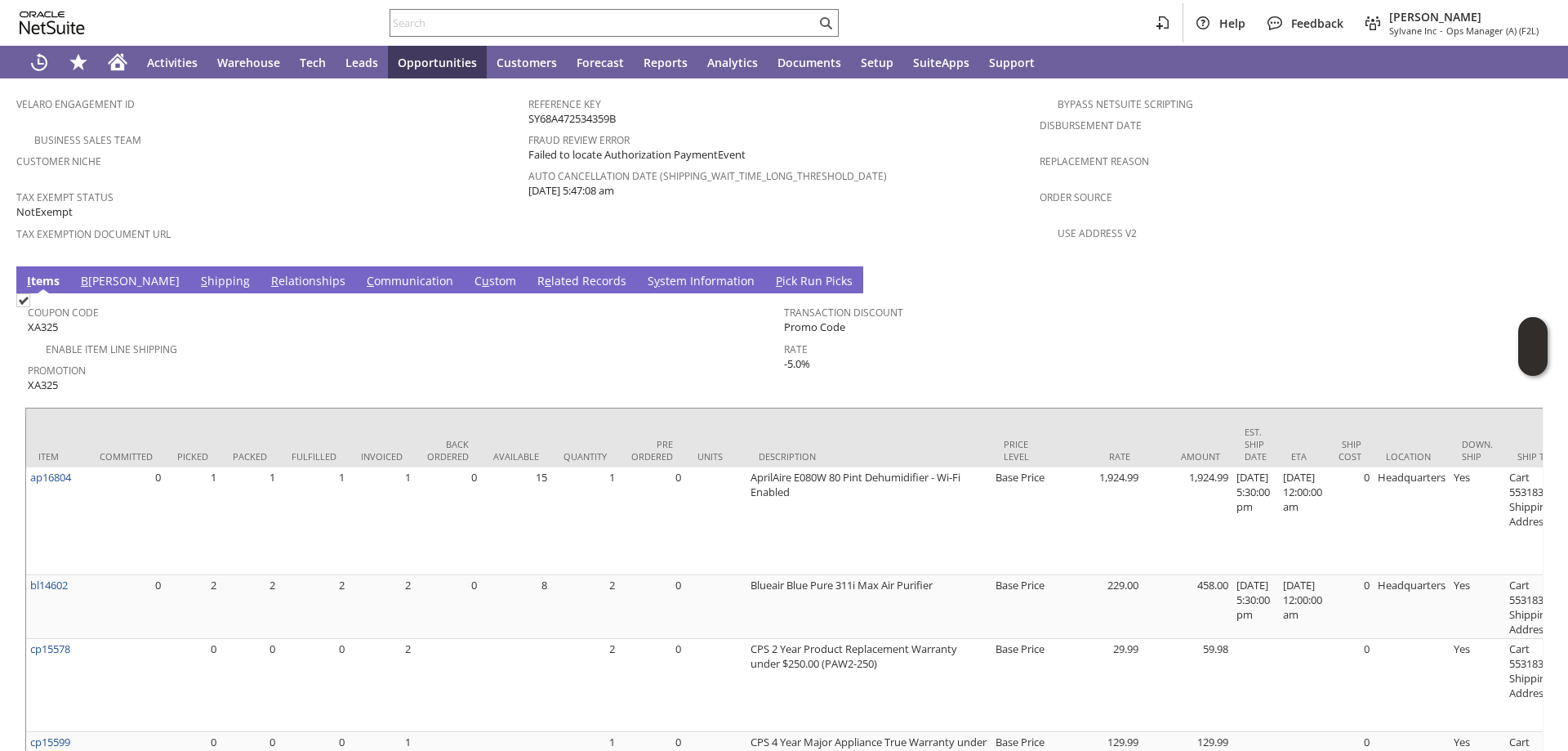
scroll to position [1221, 0]
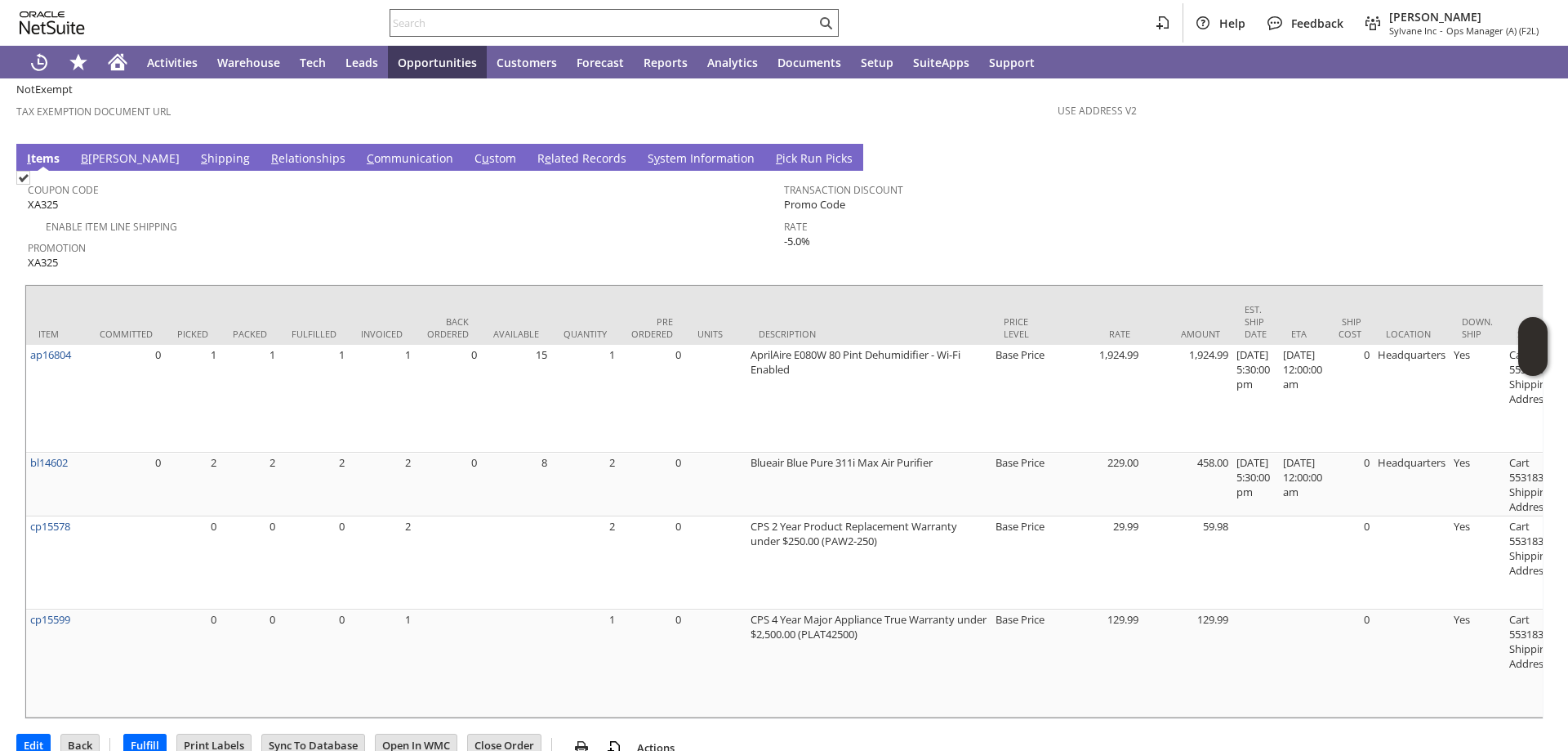
click at [436, 21] on input "text" at bounding box center [603, 22] width 426 height 20
paste input "P218028"
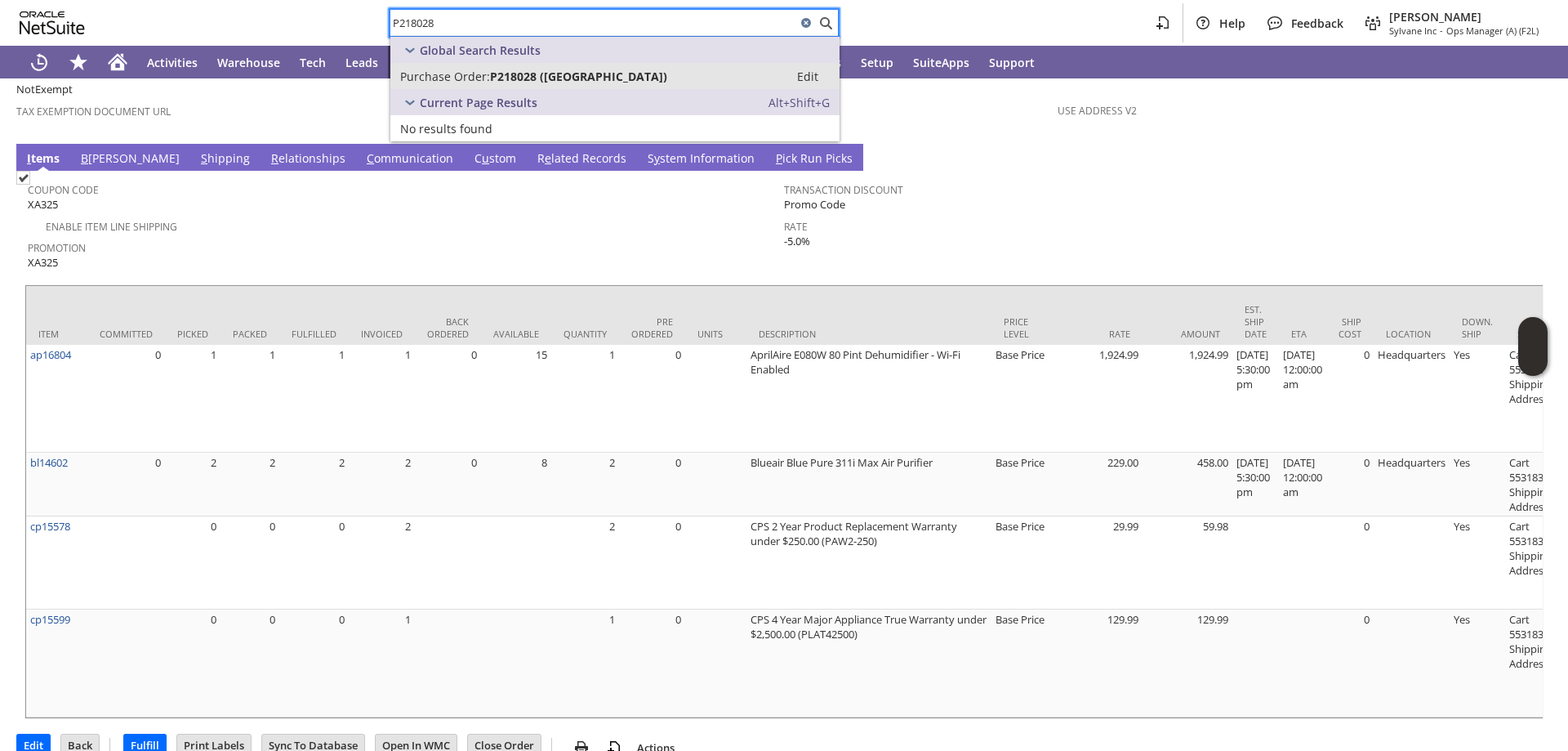
type input "P218028"
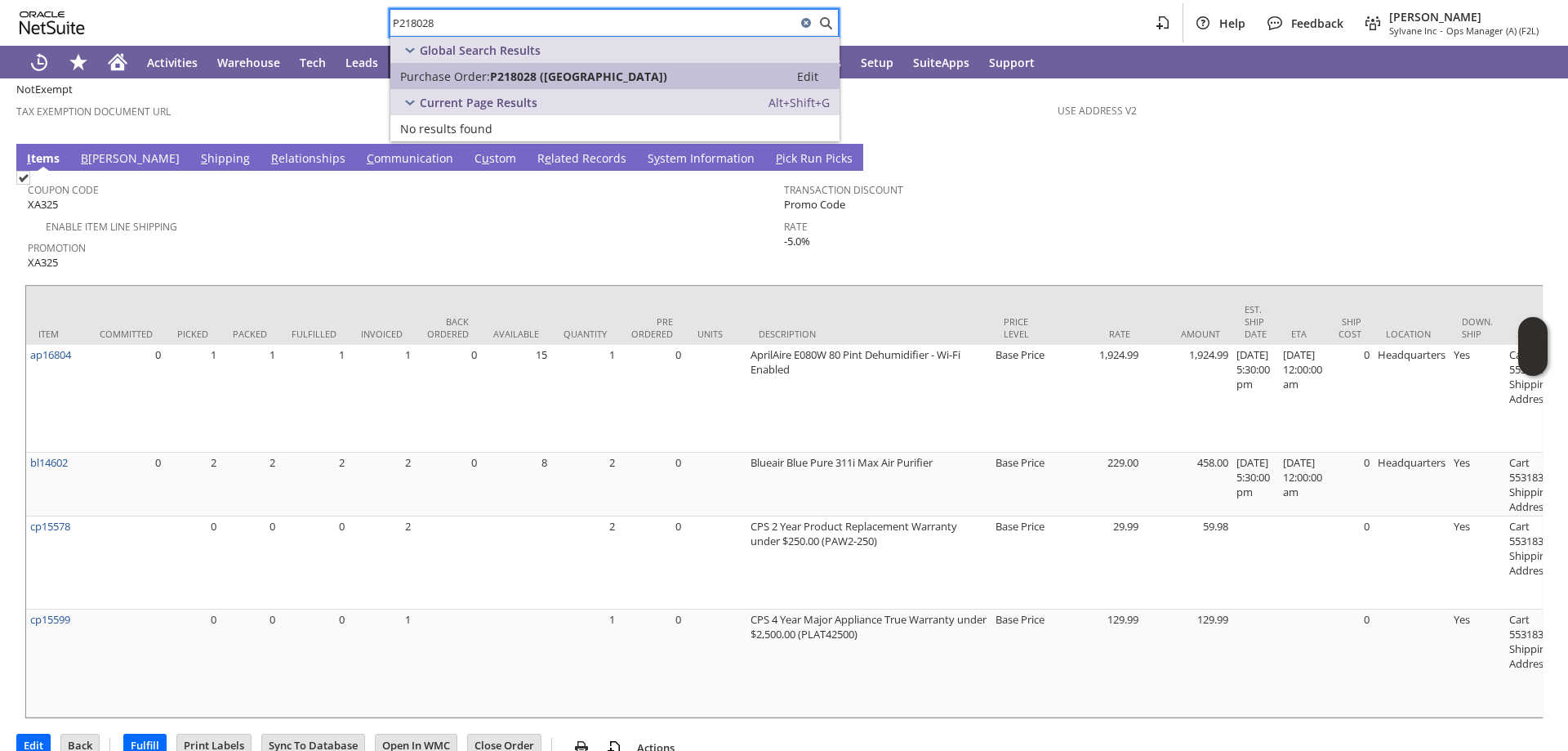
click at [492, 84] on link "Purchase Order: P218028 (Senville) Edit" at bounding box center [614, 76] width 449 height 26
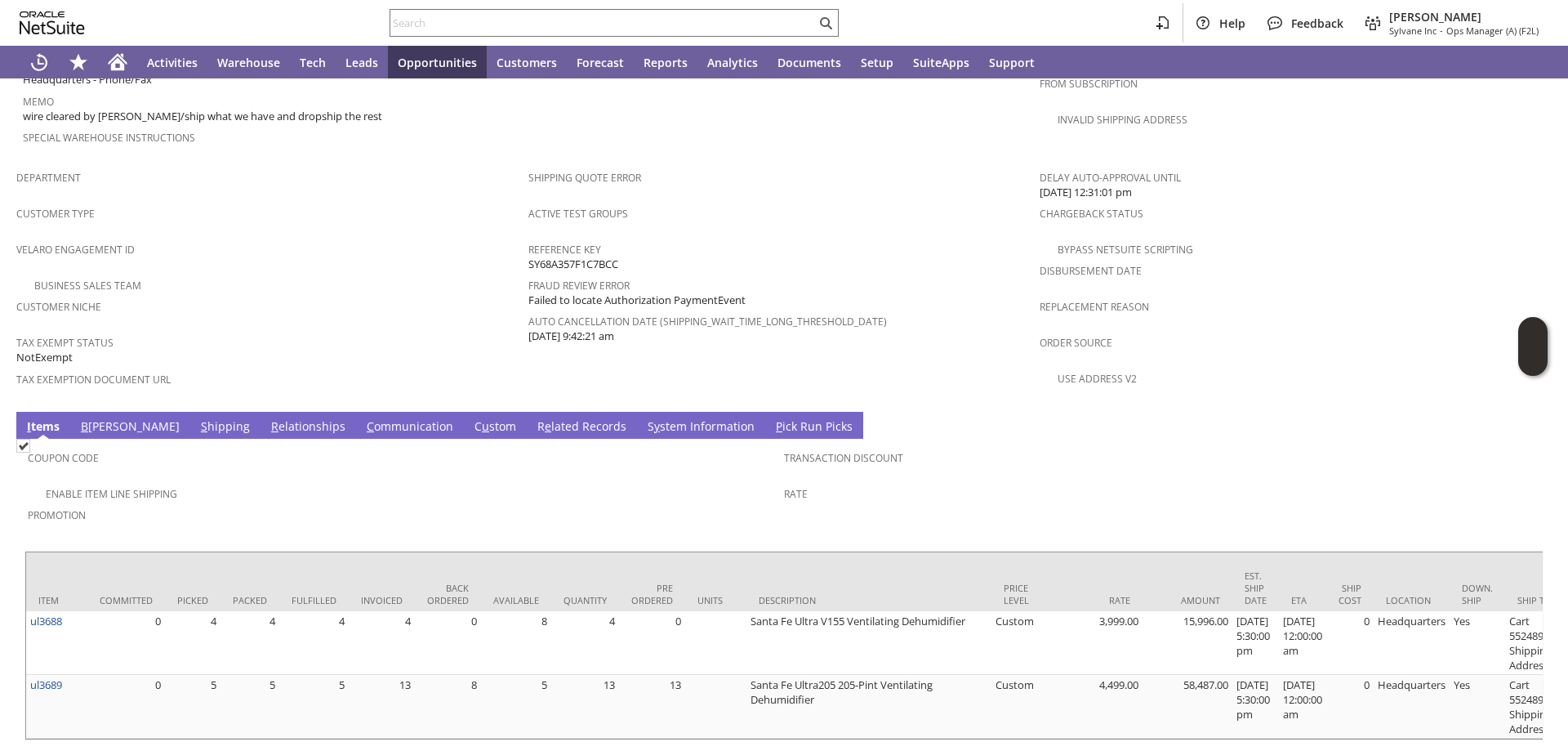
scroll to position [976, 0]
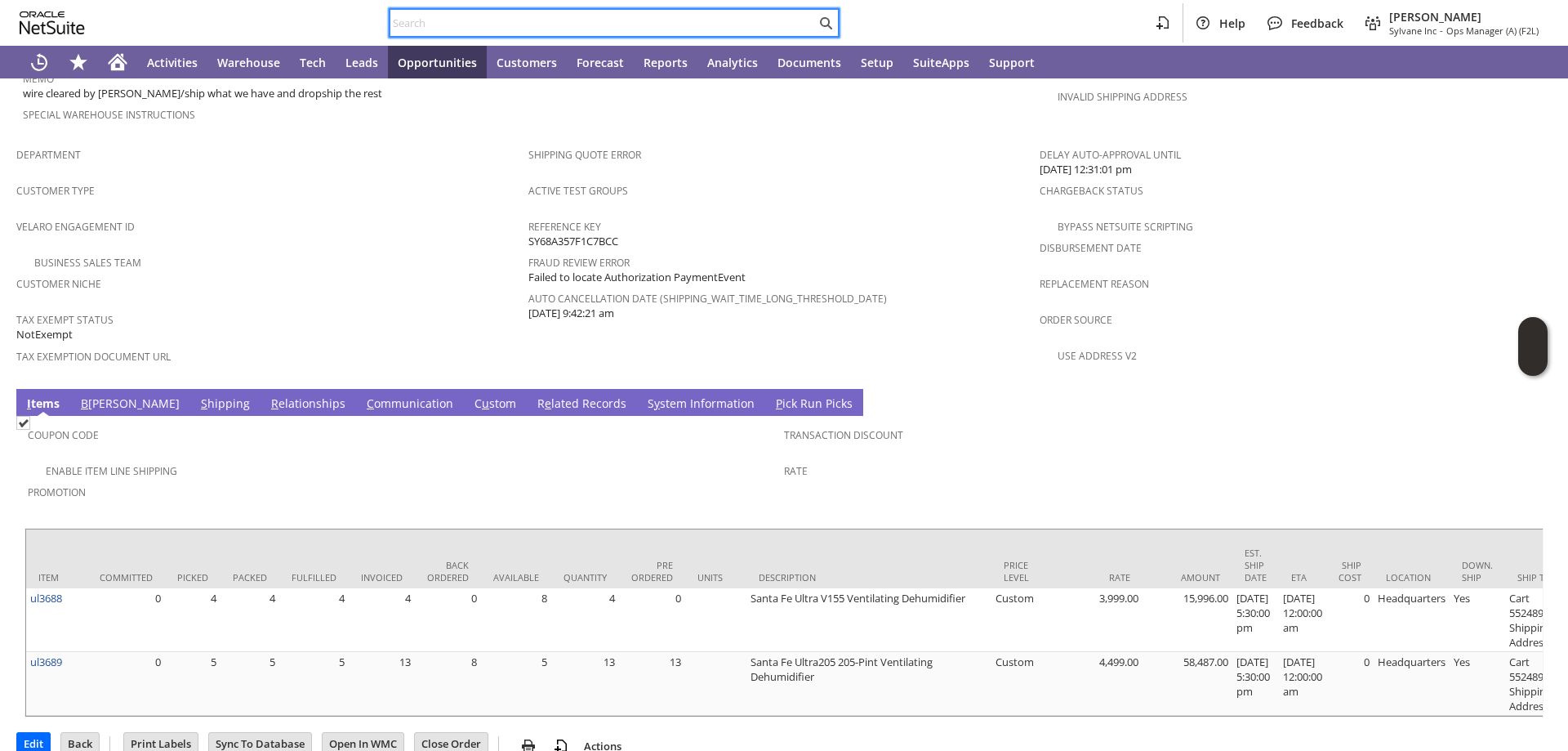
click at [534, 22] on input "text" at bounding box center [603, 22] width 426 height 20
paste input "S1347326"
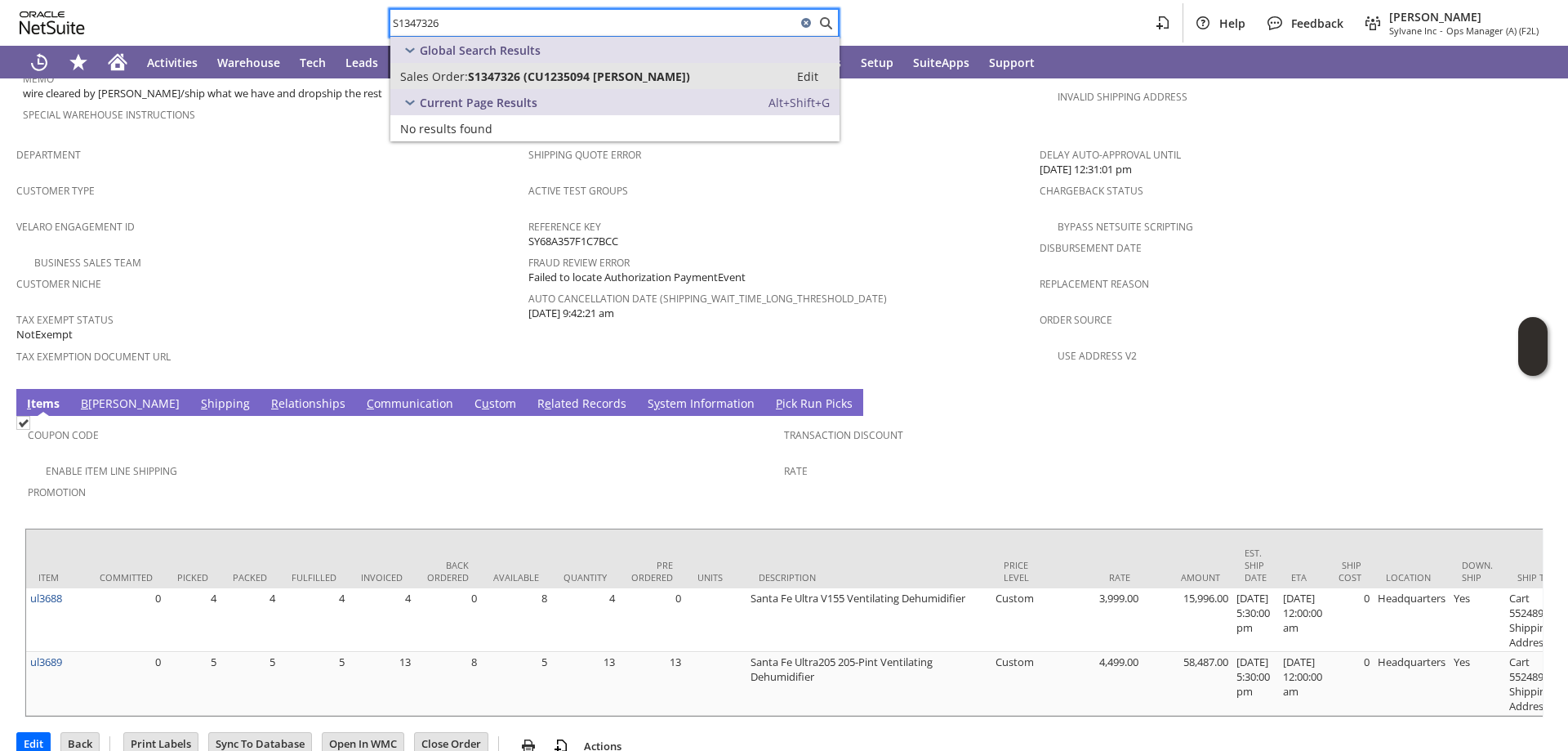
type input "S1347326"
click at [518, 64] on link "Sales Order: S1347326 (CU1235094 Vincent Fennimore) Edit" at bounding box center [614, 76] width 449 height 26
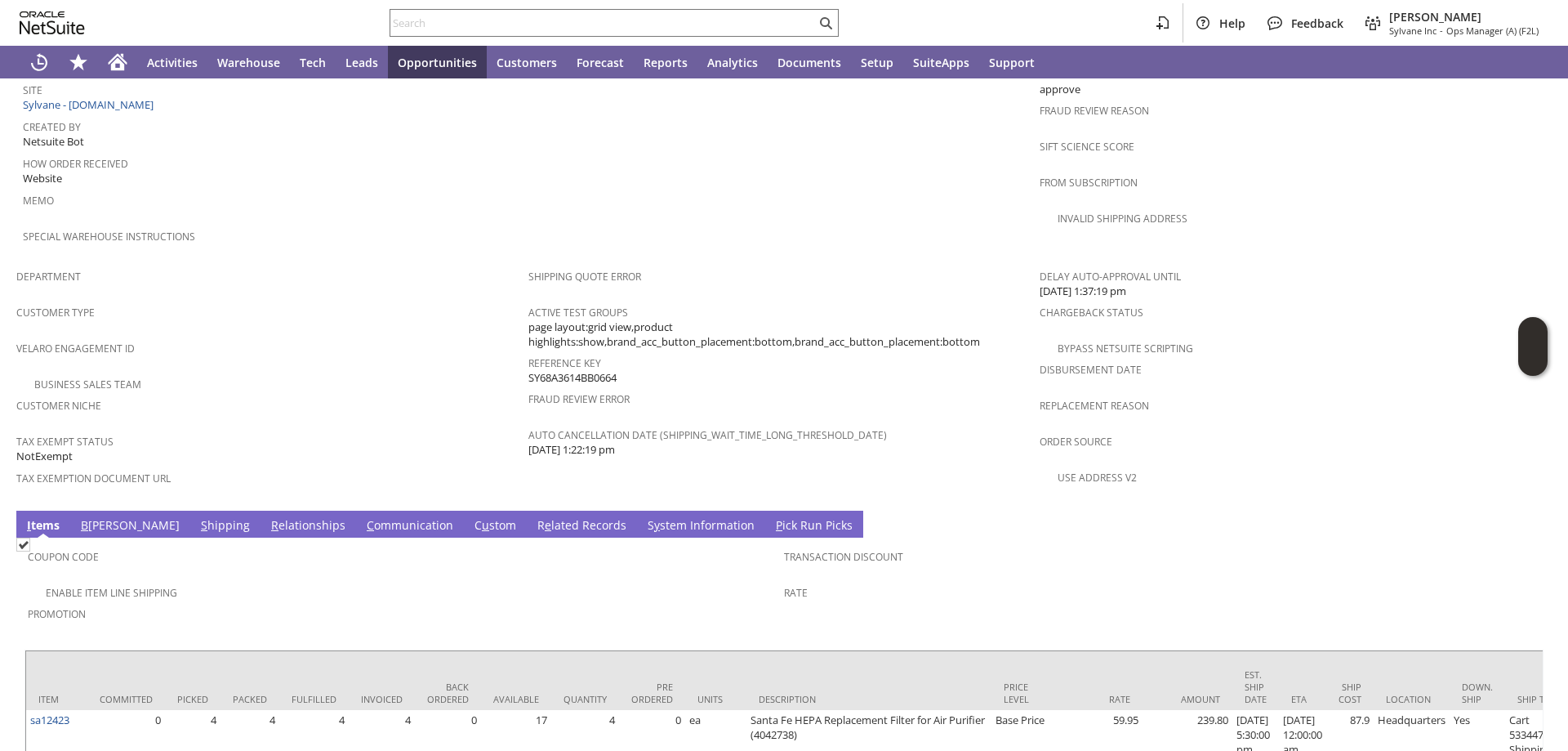
scroll to position [956, 0]
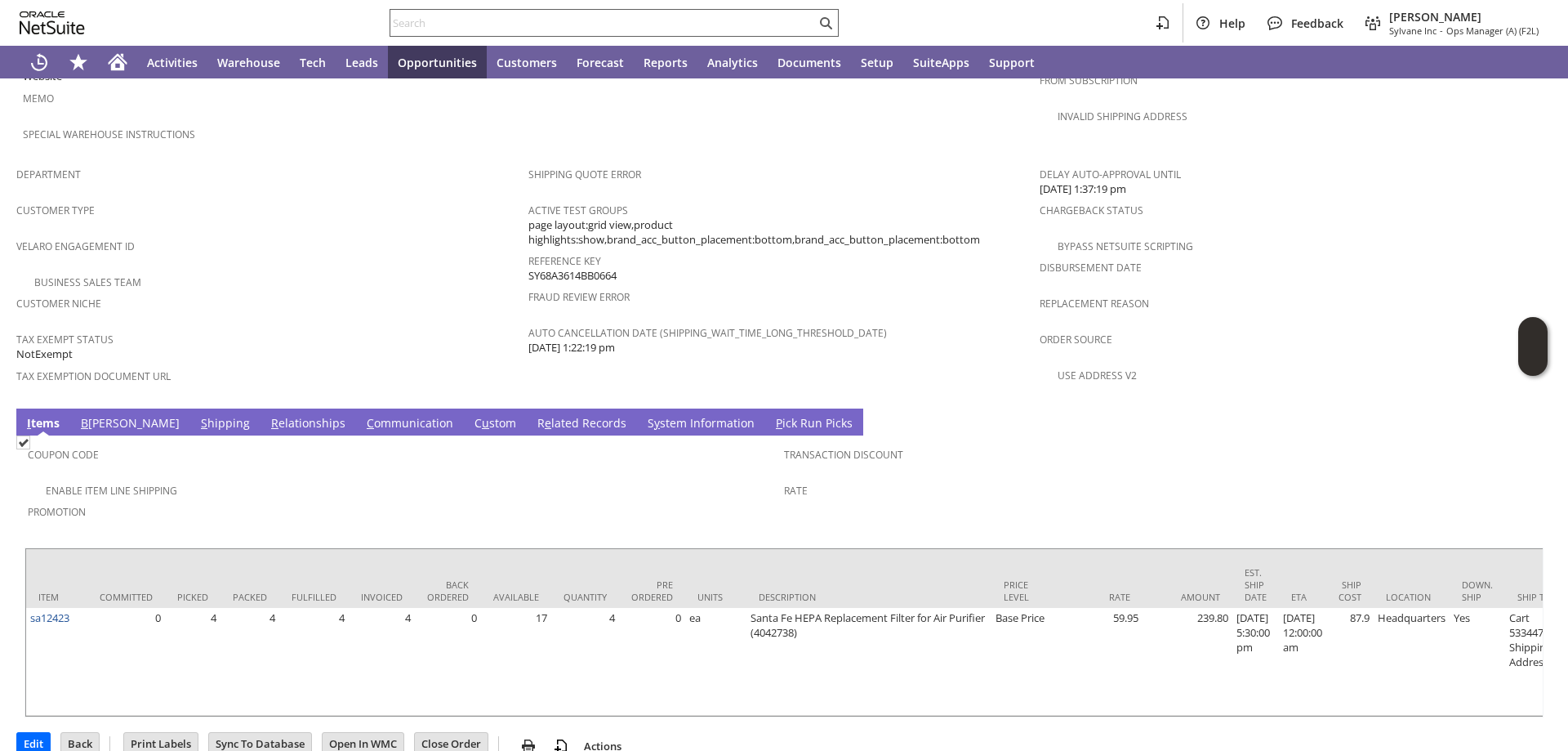
click at [469, 21] on input "text" at bounding box center [603, 22] width 426 height 20
paste input "S1347727"
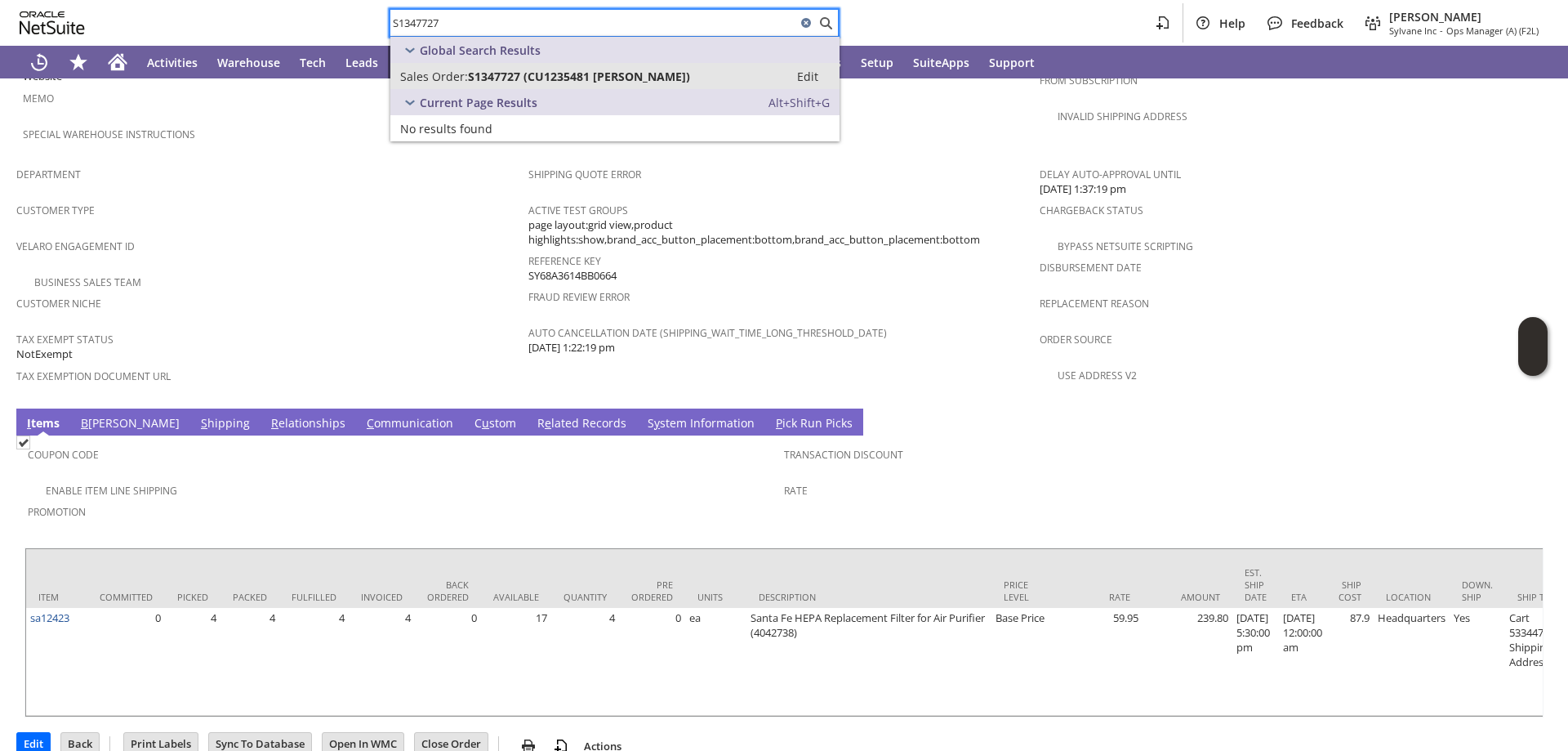
type input "S1347727"
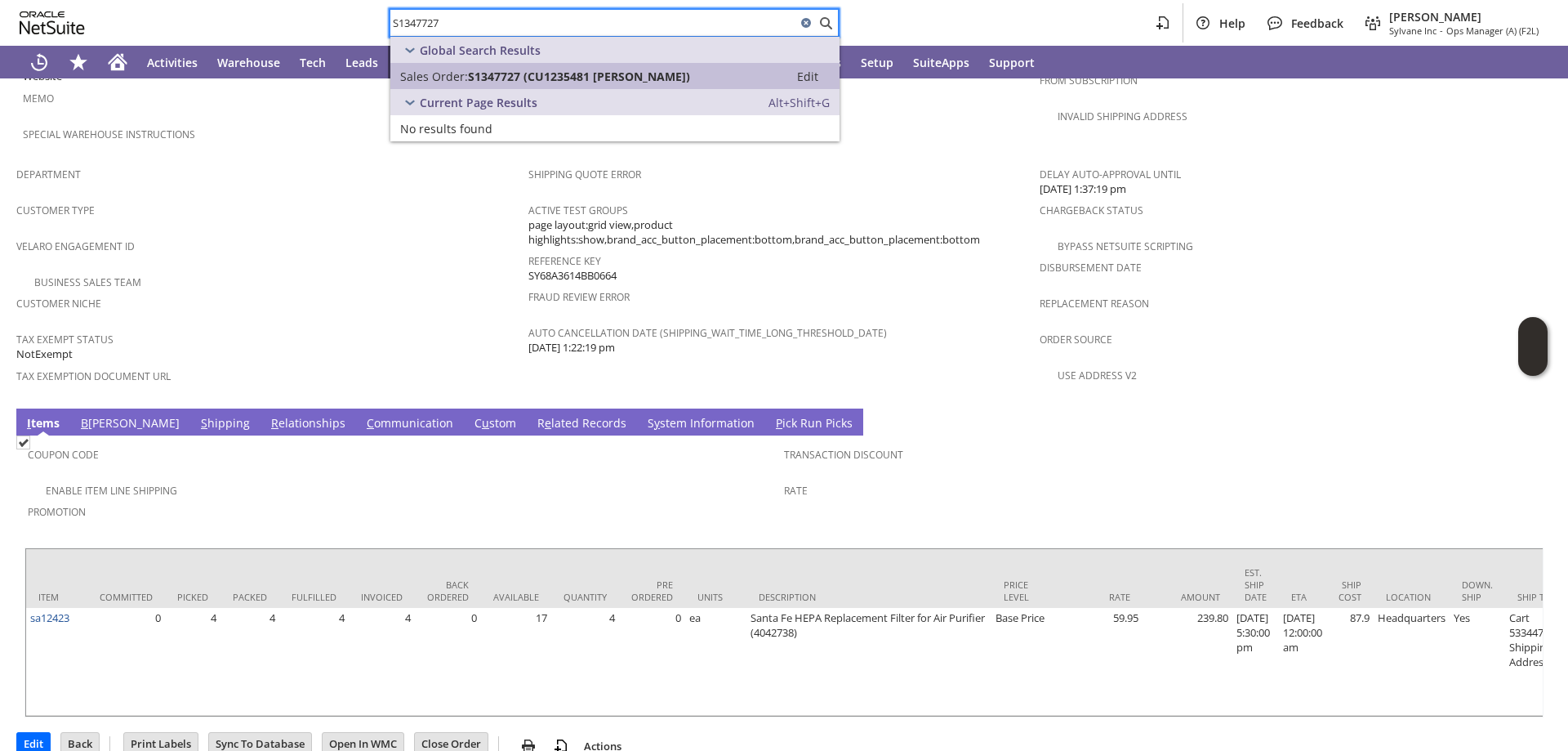
click at [553, 76] on span "S1347727 (CU1235481 D C Mahan)" at bounding box center [579, 76] width 222 height 16
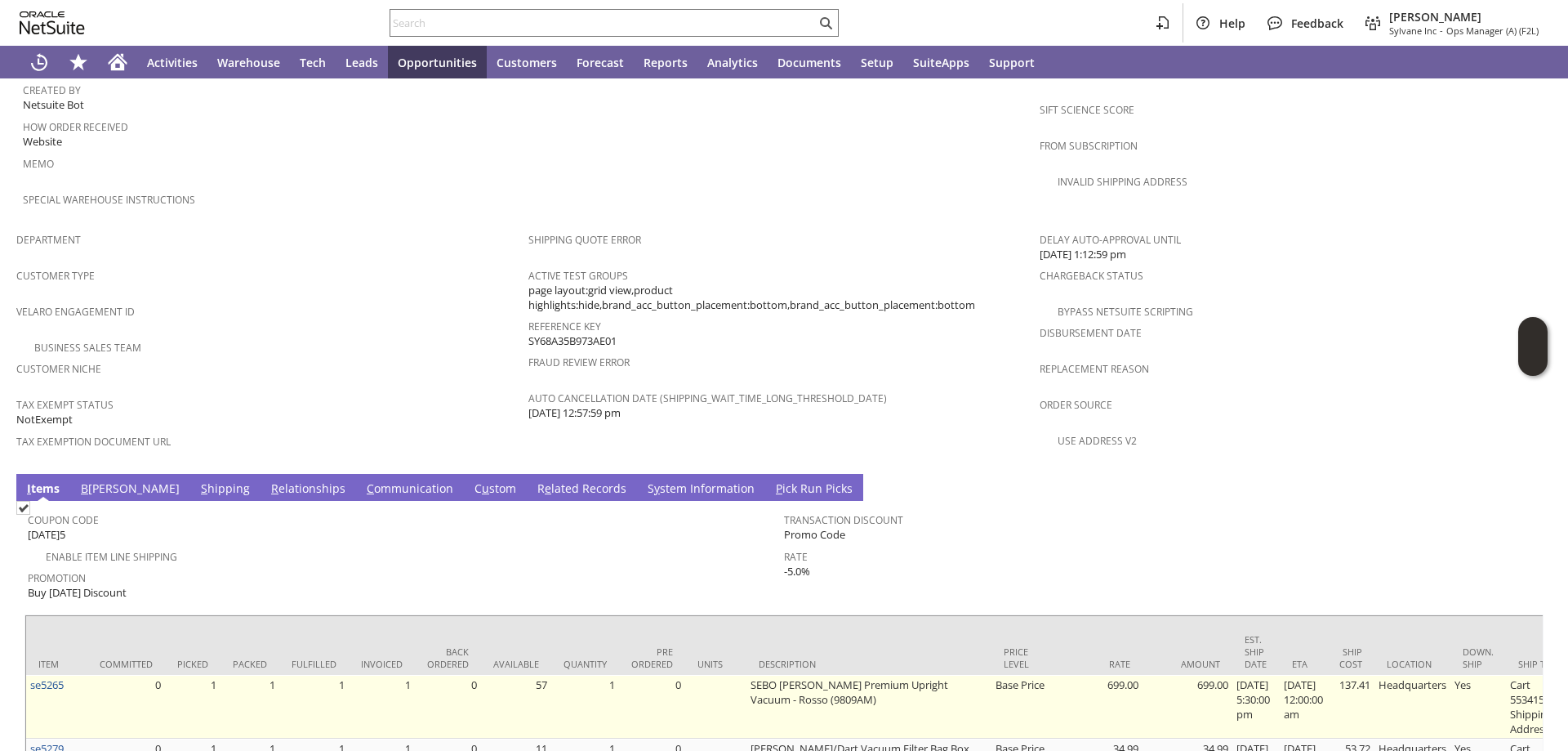
scroll to position [1020, 0]
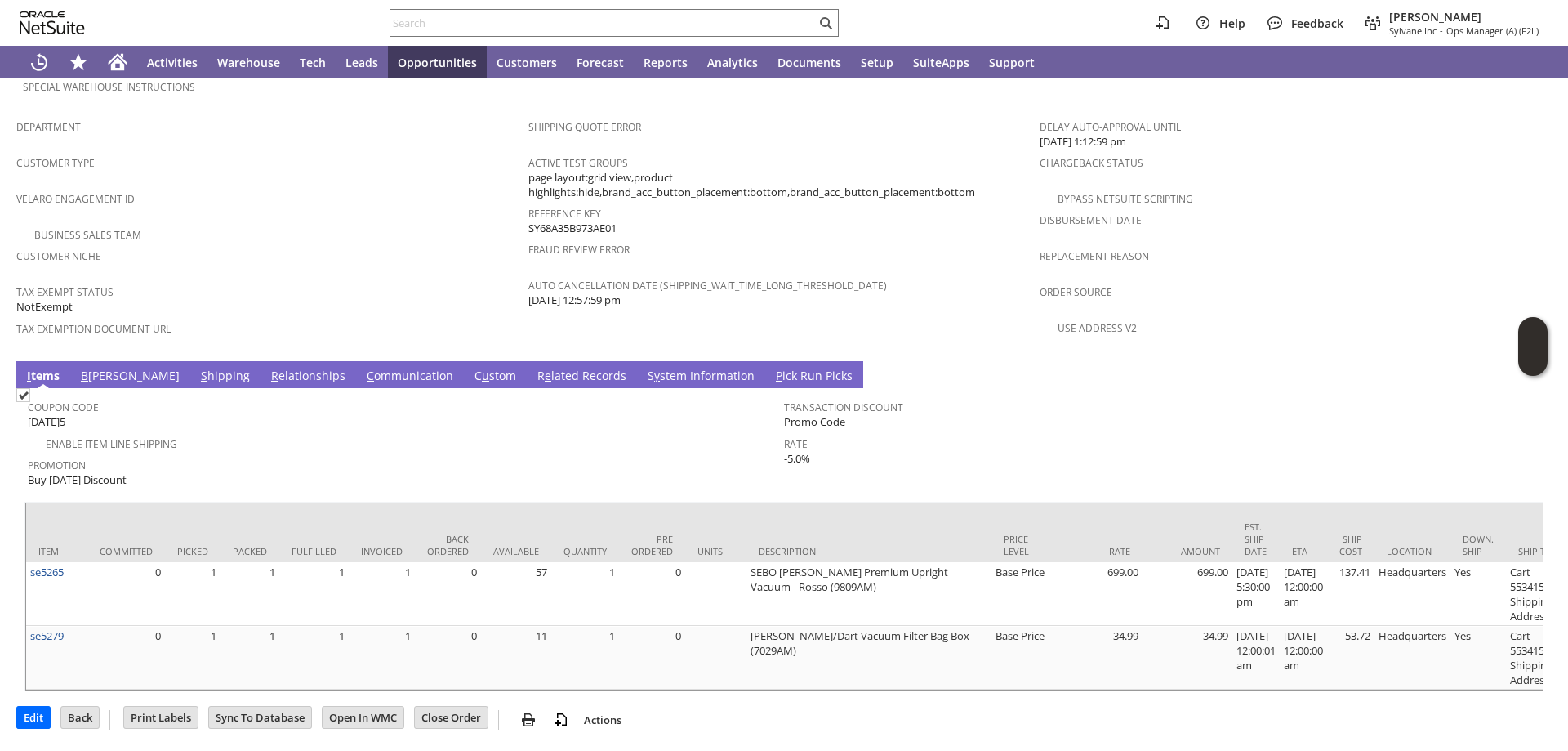
click at [197, 368] on link "S hipping" at bounding box center [226, 376] width 57 height 18
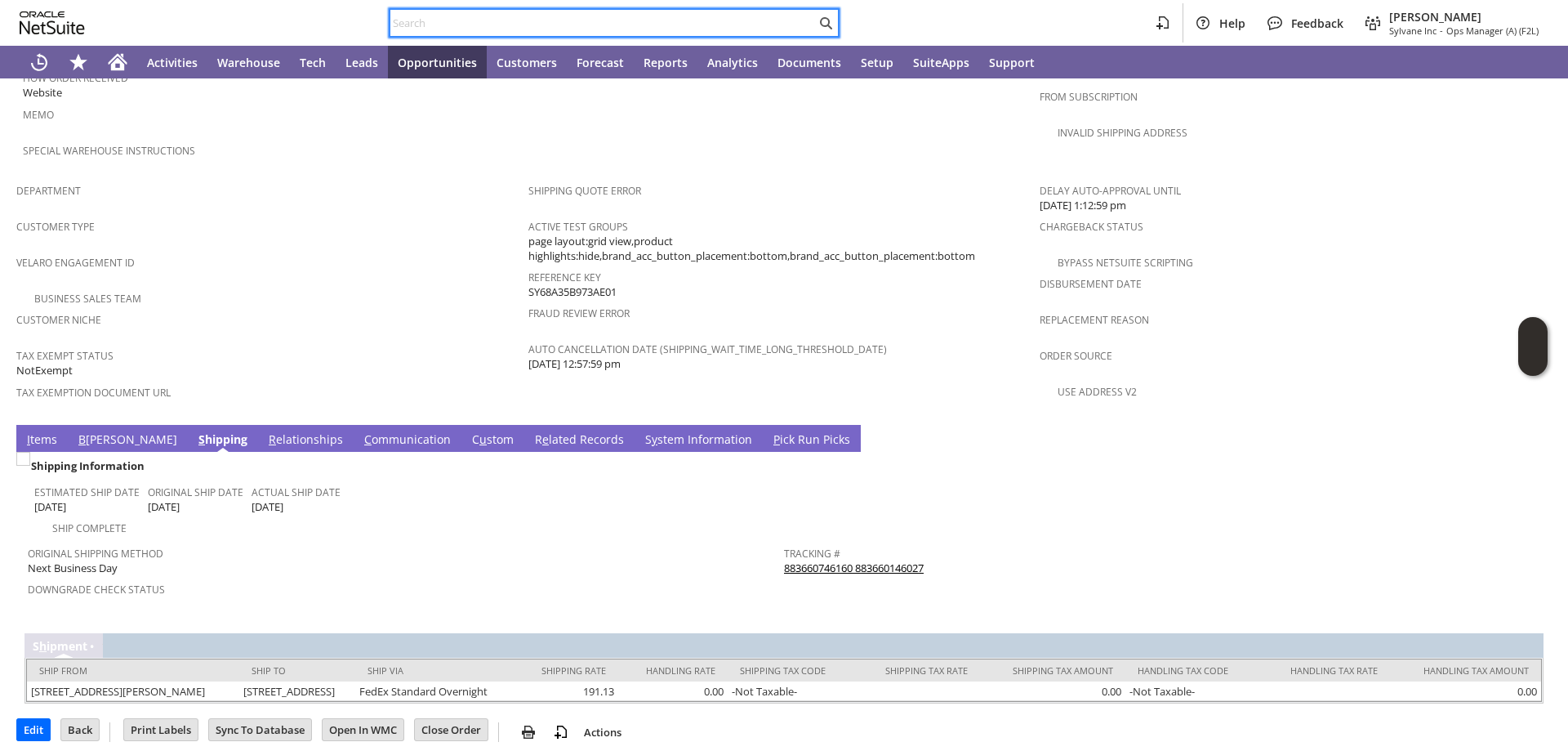
click at [432, 22] on input "text" at bounding box center [603, 22] width 426 height 20
paste input "S1346781"
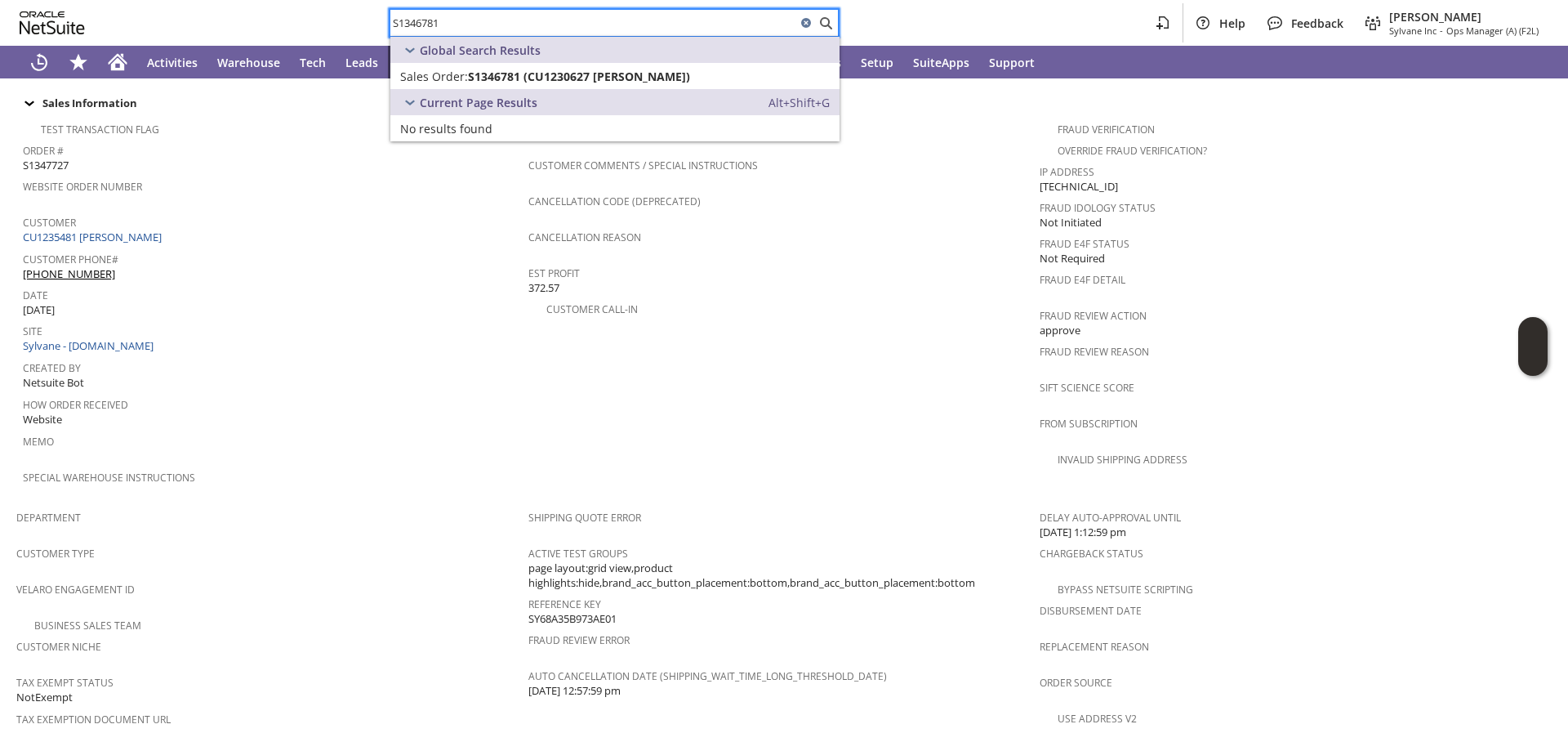
scroll to position [450, 0]
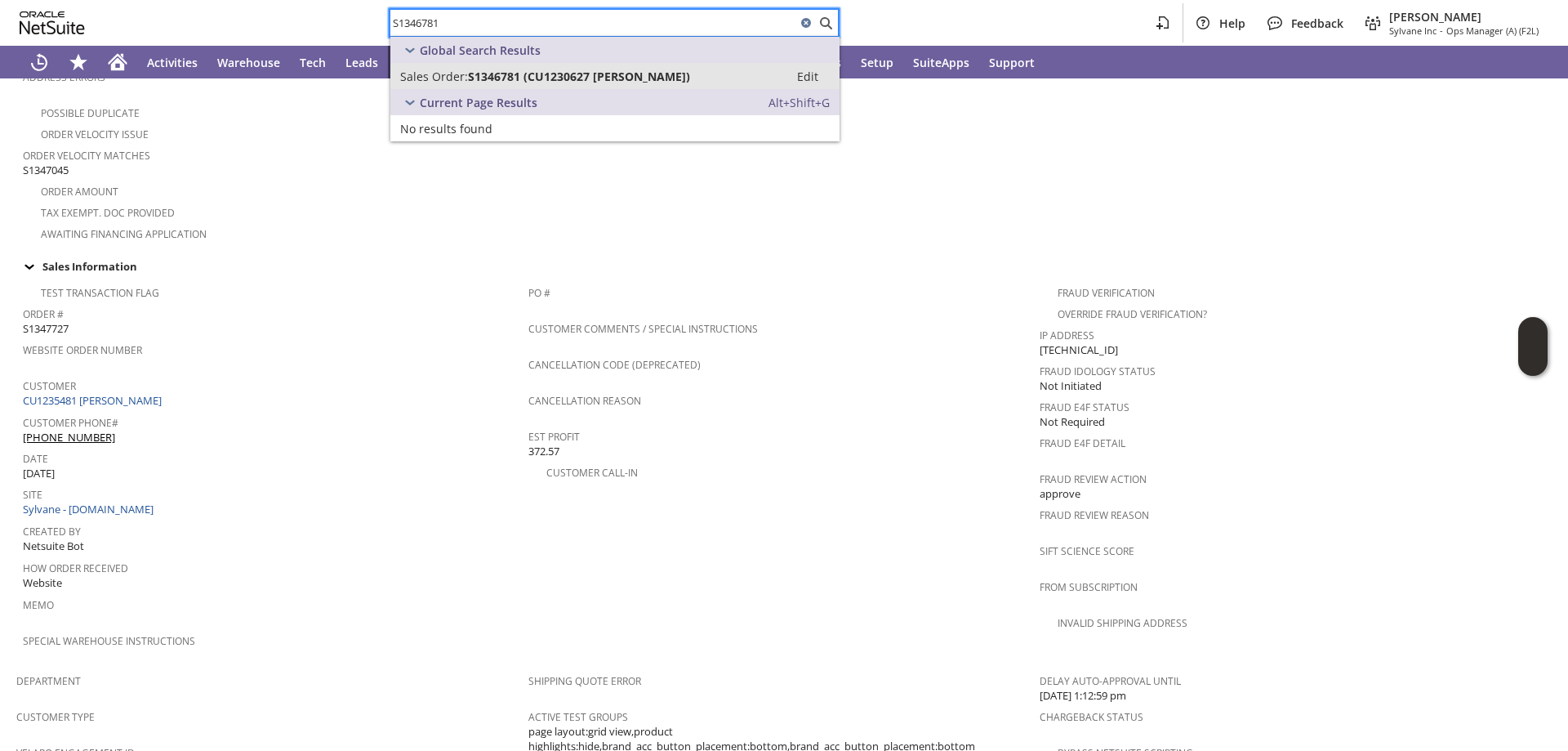
type input "S1346781"
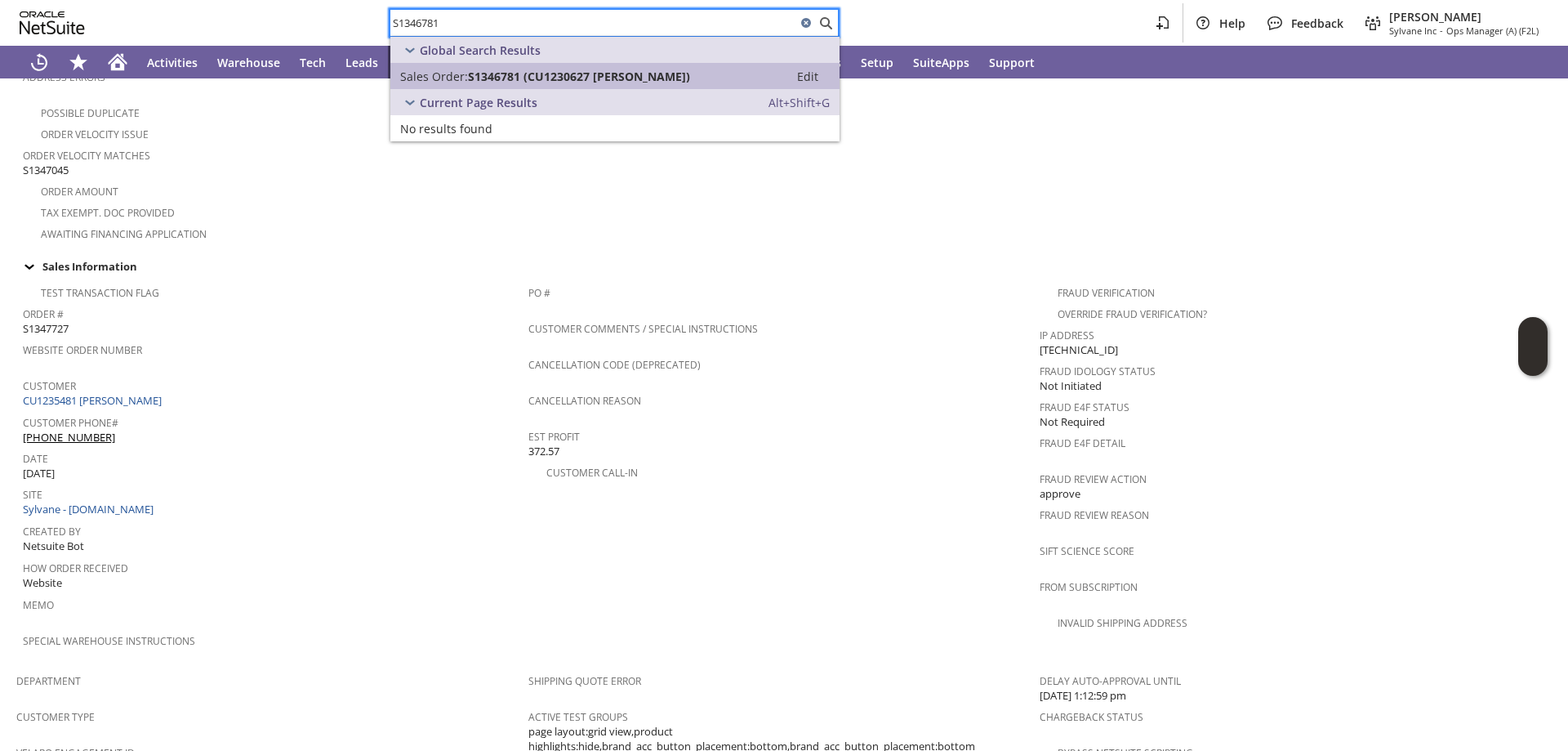
click at [562, 74] on span "S1346781 (CU1230627 Will Bainbridge)" at bounding box center [579, 76] width 222 height 16
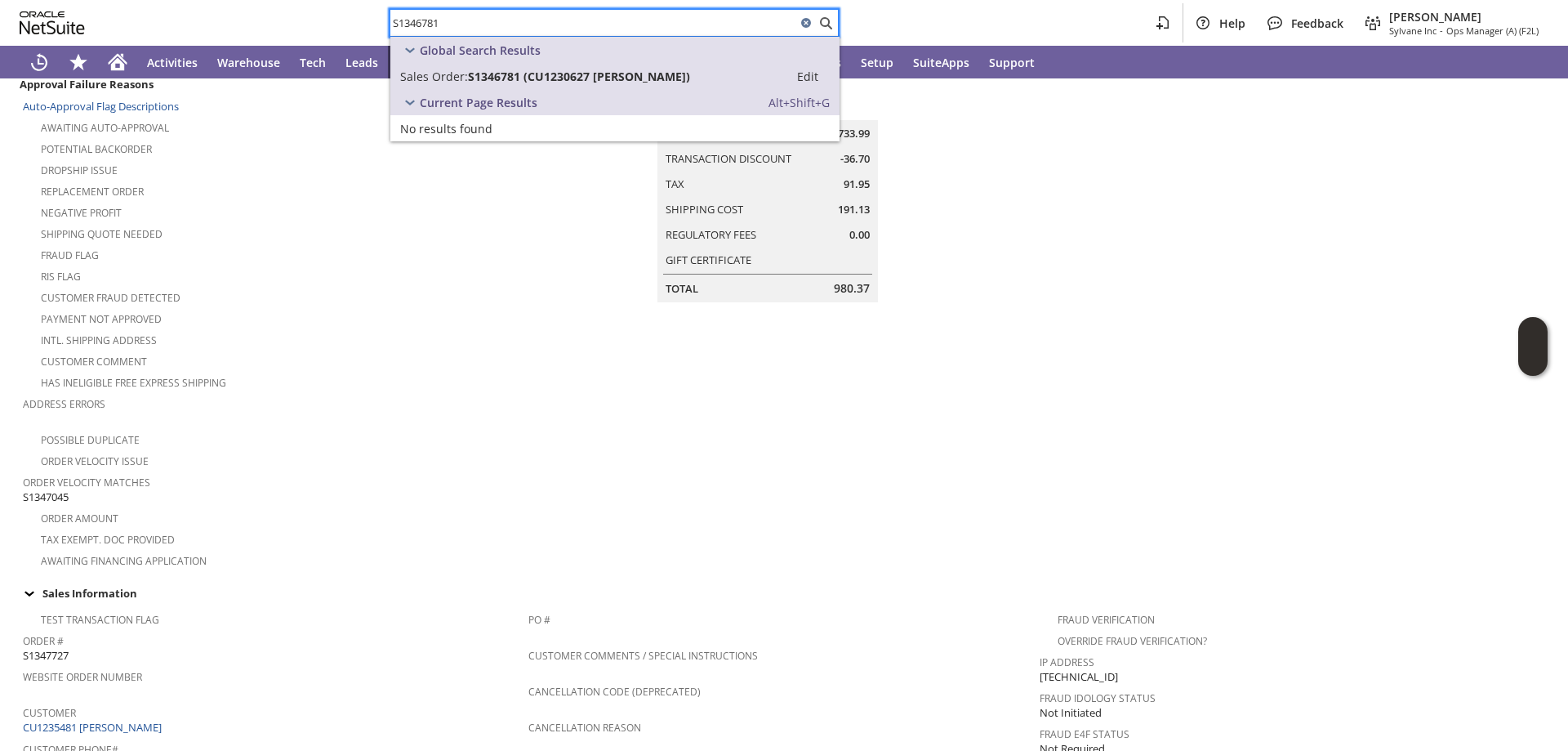
scroll to position [63, 0]
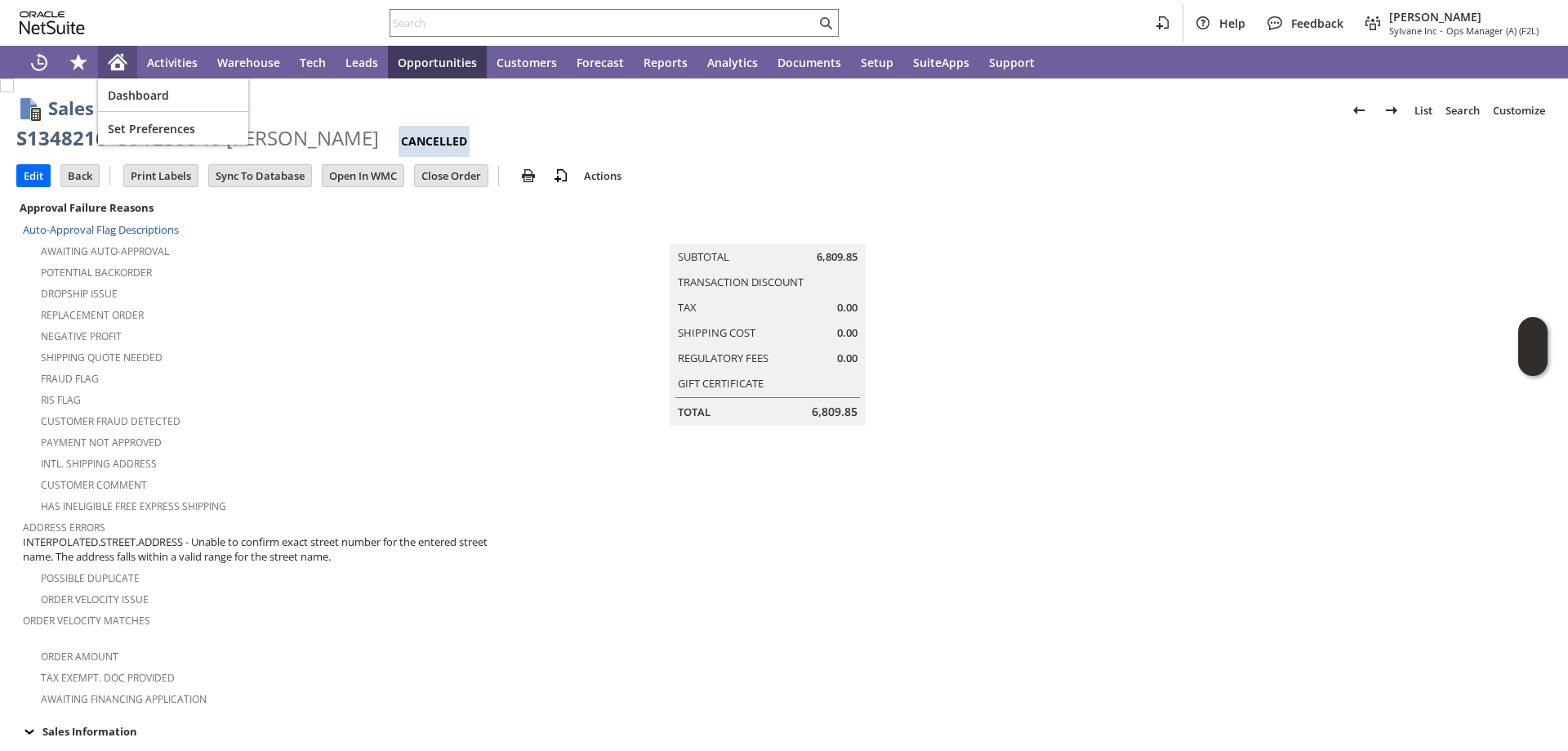
click at [126, 53] on icon "Home" at bounding box center [118, 61] width 20 height 20
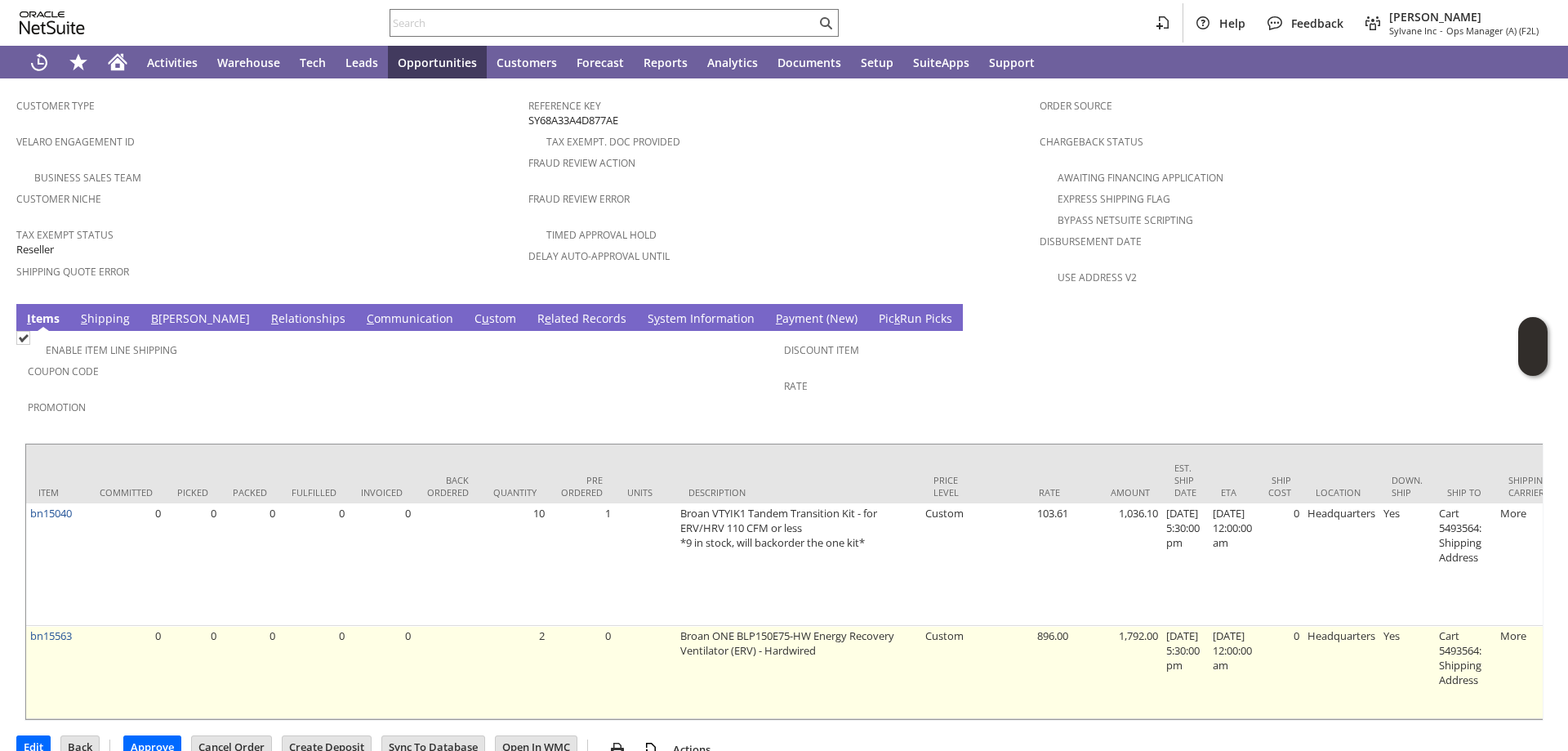
scroll to position [1003, 0]
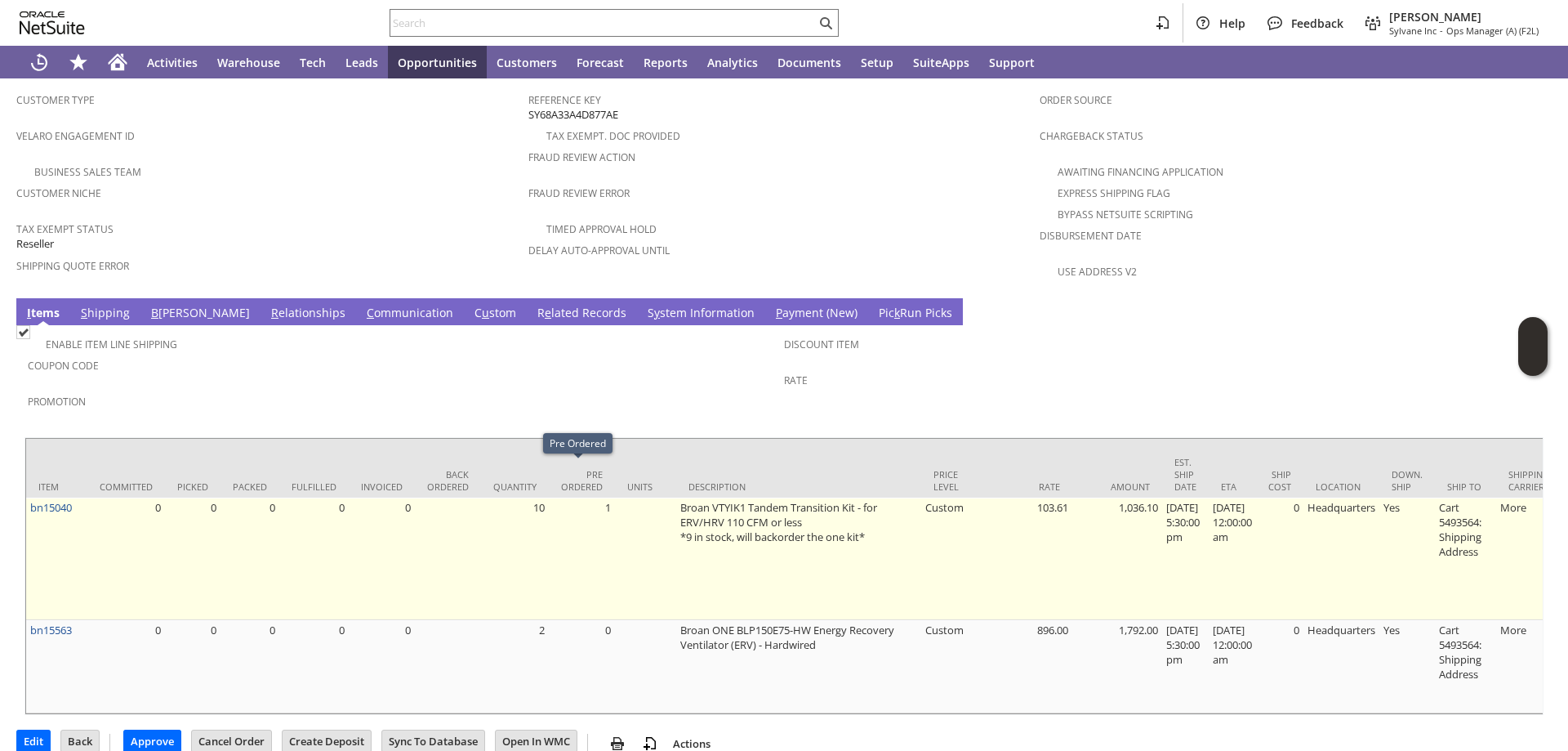
click at [593, 497] on td "1" at bounding box center [582, 559] width 66 height 123
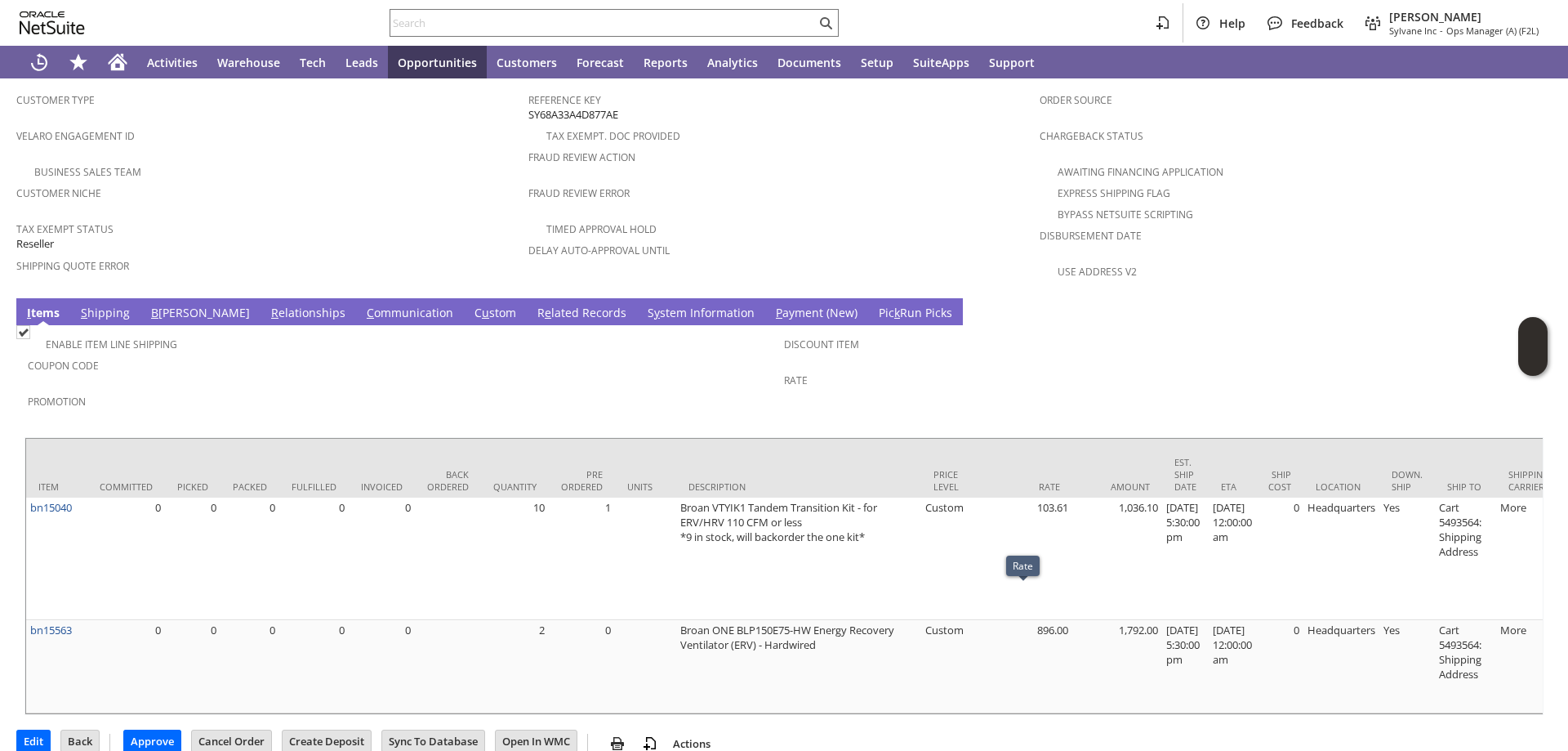
click at [118, 305] on link "S hipping" at bounding box center [106, 313] width 57 height 18
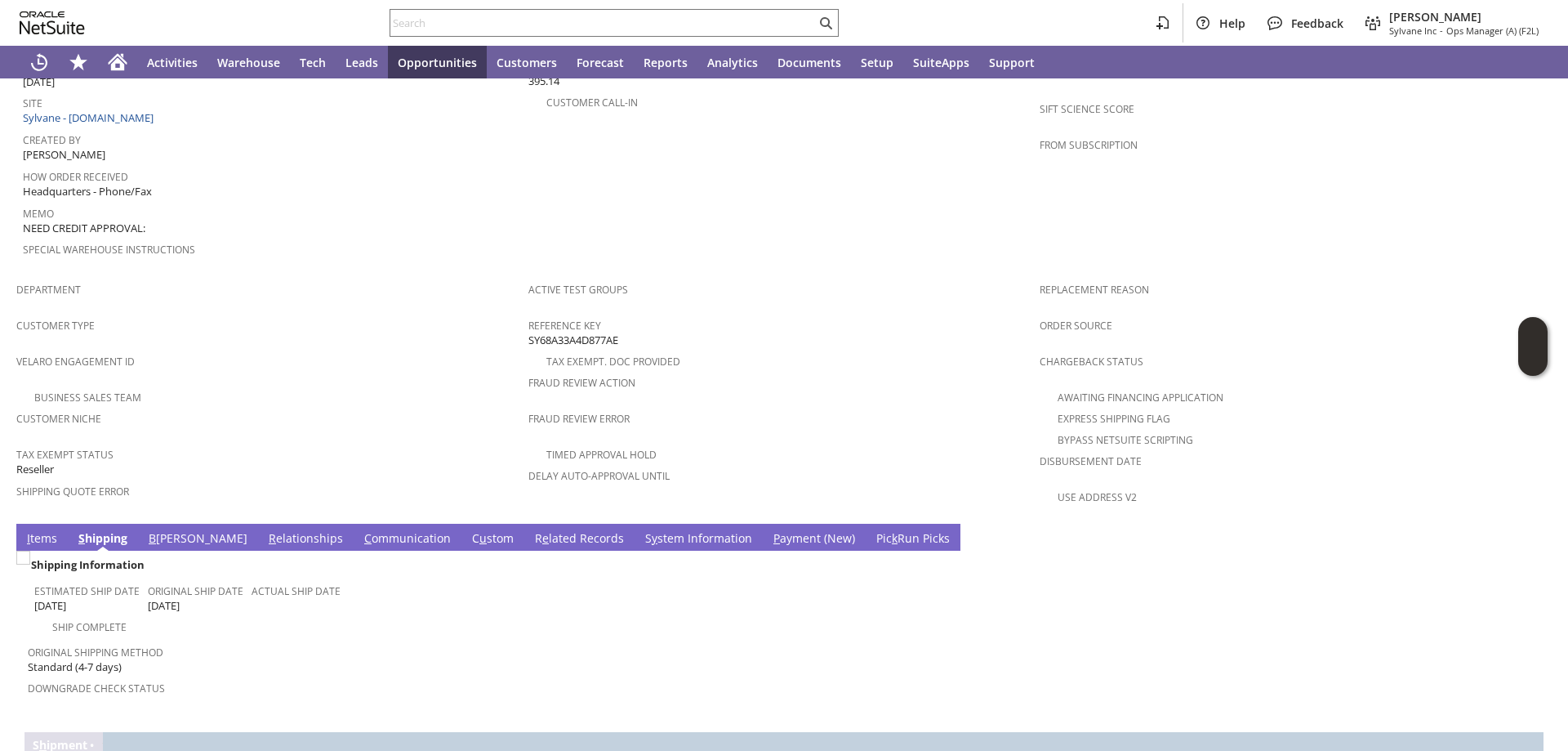
scroll to position [879, 0]
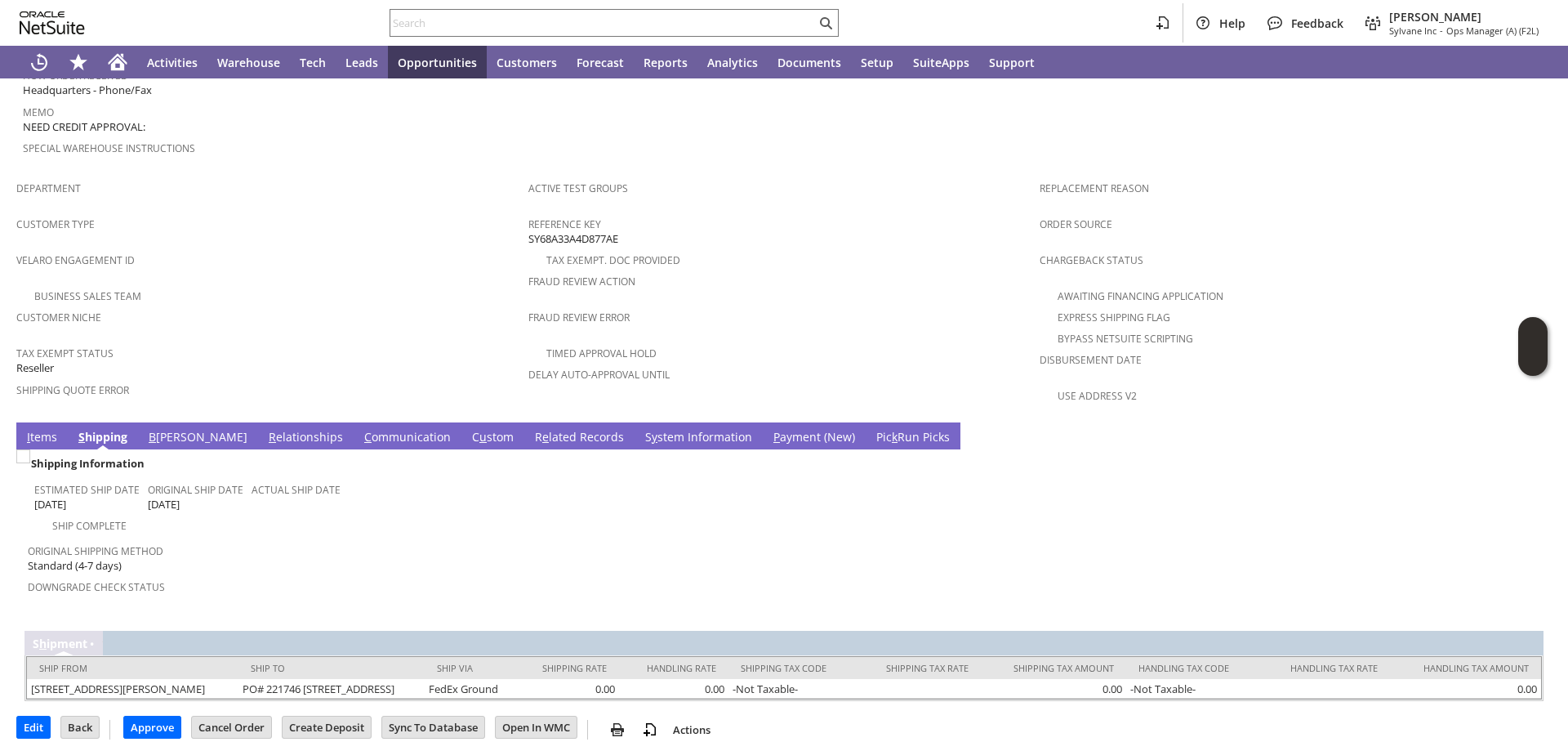
click at [160, 429] on link "B illing" at bounding box center [198, 438] width 107 height 18
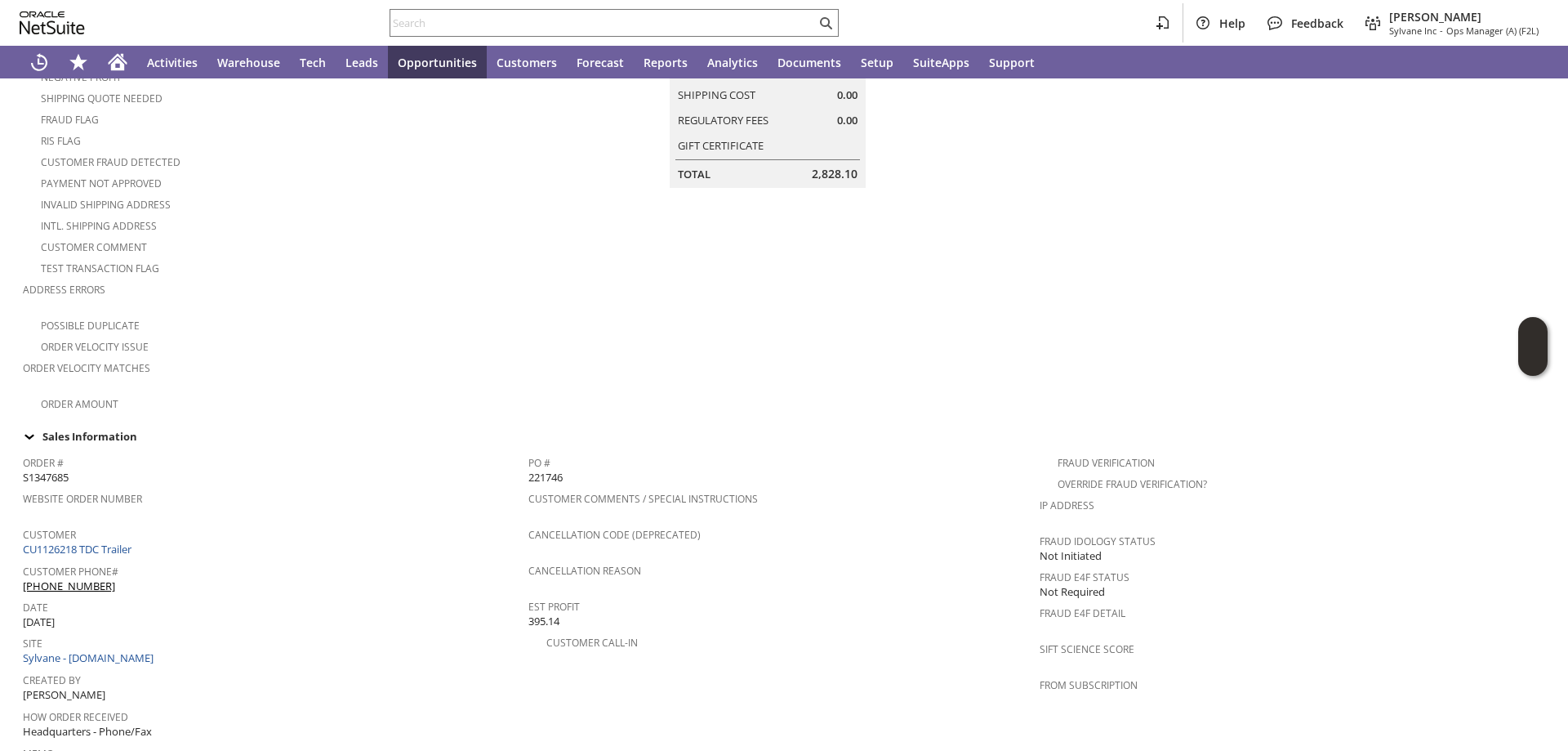
scroll to position [245, 0]
click at [47, 462] on span "S1347685" at bounding box center [45, 470] width 46 height 16
copy span "S1347685"
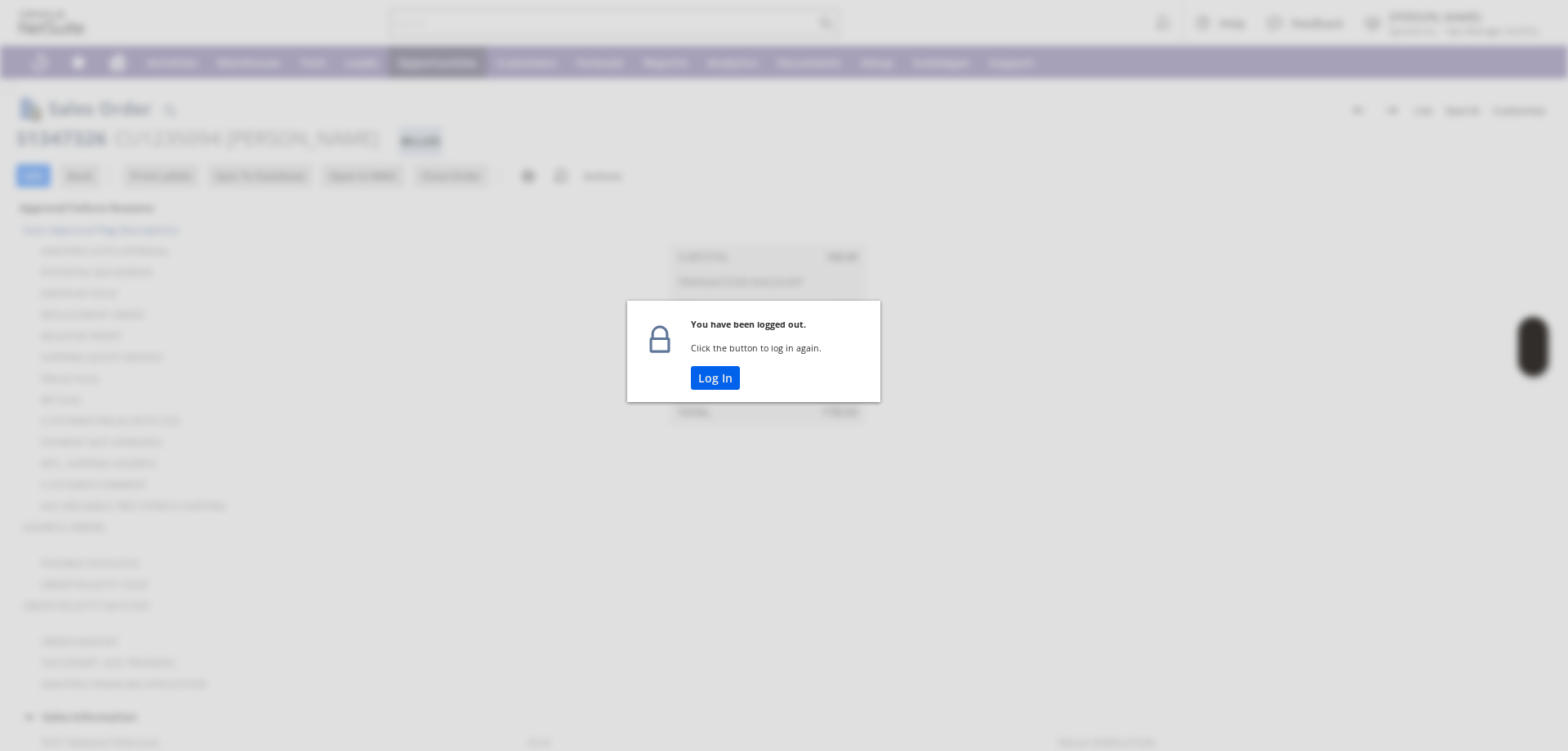
click at [728, 372] on button "Log In" at bounding box center [716, 377] width 49 height 23
